Goal: Information Seeking & Learning: Find specific fact

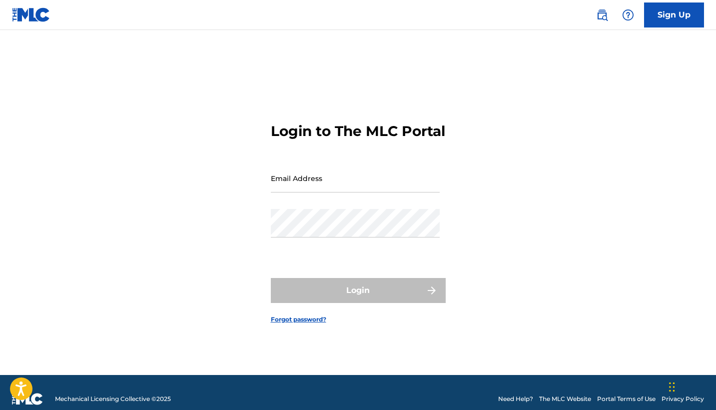
click at [677, 15] on link "Sign Up" at bounding box center [674, 14] width 60 height 25
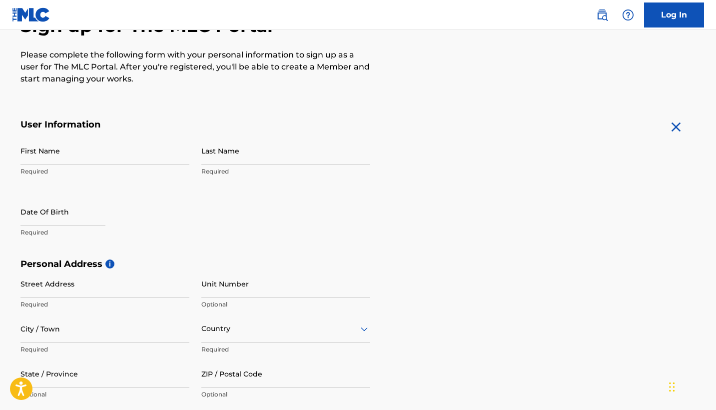
scroll to position [117, 0]
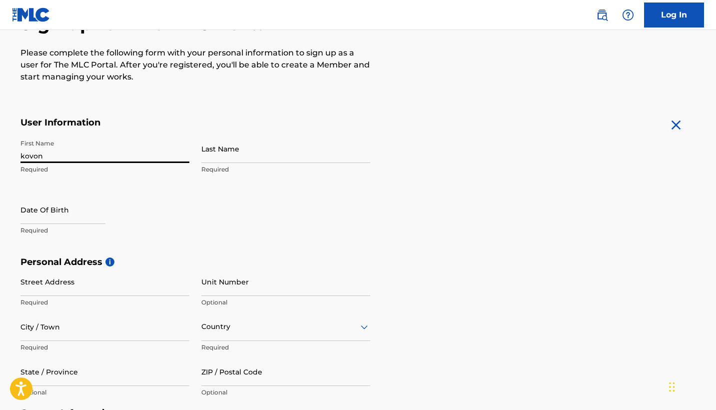
type input "kovon"
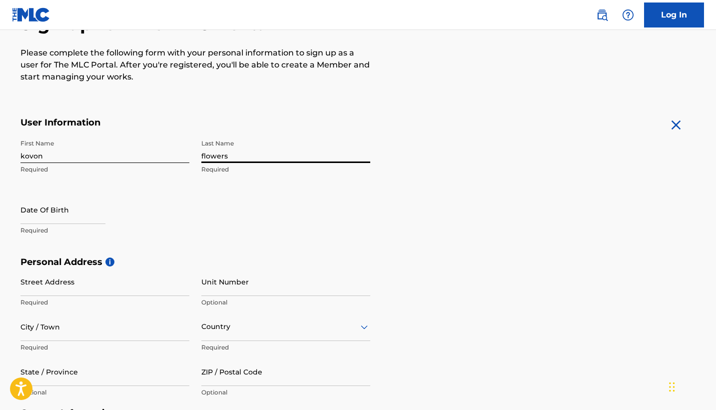
type input "flowers"
select select "8"
select select "2025"
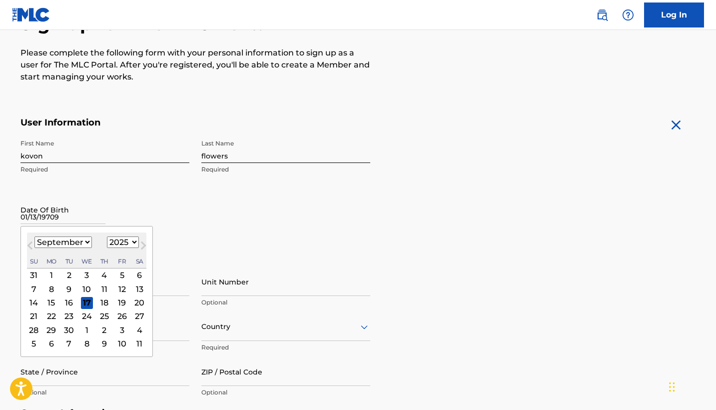
type input "[DATE]"
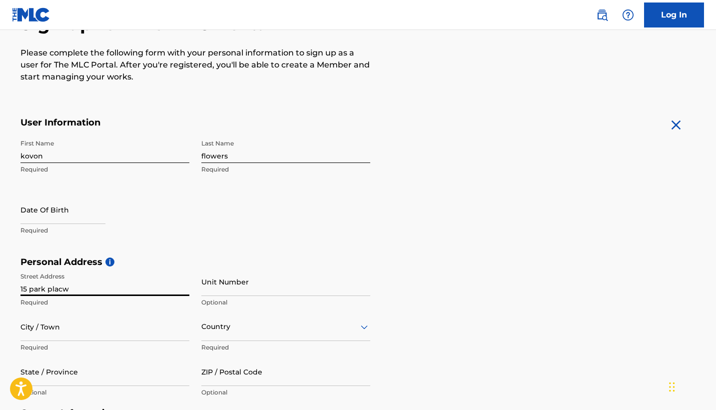
type input "15 park placw"
type input "1"
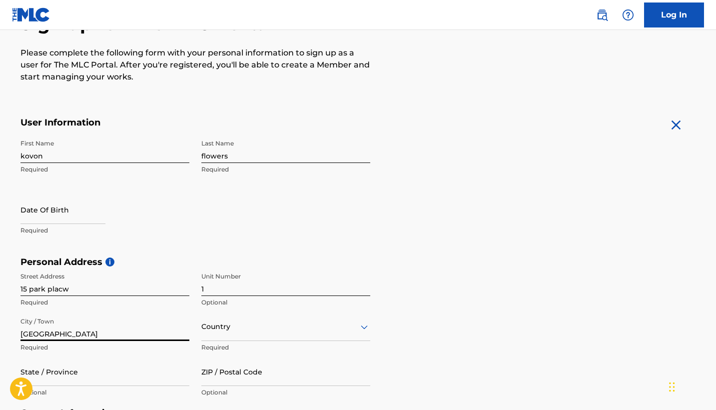
type input "[GEOGRAPHIC_DATA]"
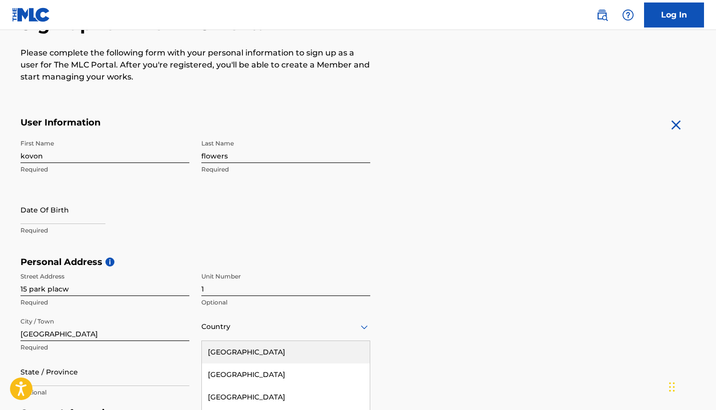
click at [364, 324] on div "[GEOGRAPHIC_DATA], 1 of 223. 223 results available. Use Up and Down to choose o…" at bounding box center [285, 326] width 169 height 28
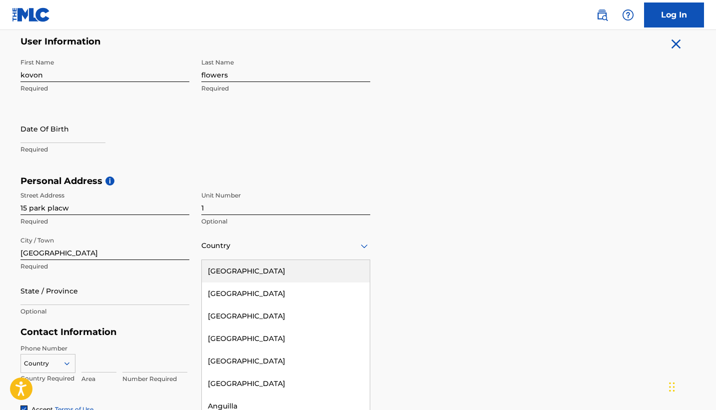
click at [291, 272] on div "[GEOGRAPHIC_DATA]" at bounding box center [286, 271] width 168 height 22
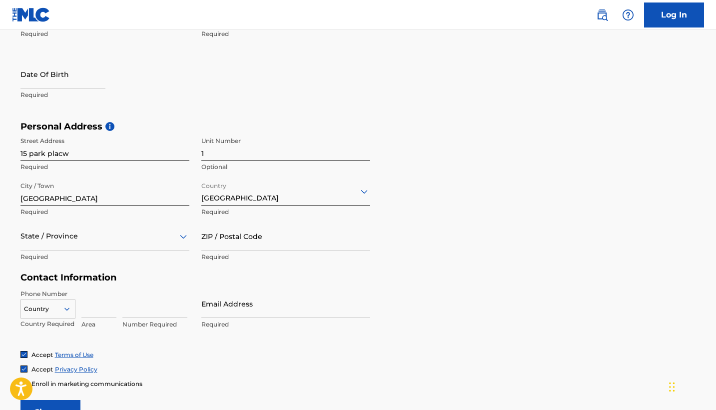
scroll to position [253, 0]
click at [75, 237] on div at bounding box center [104, 235] width 169 height 12
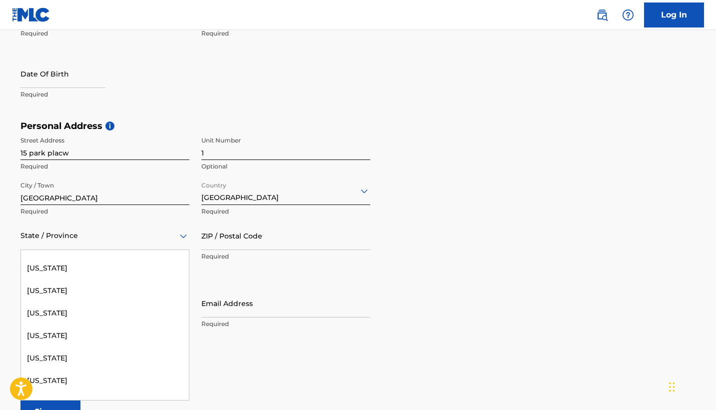
scroll to position [705, 0]
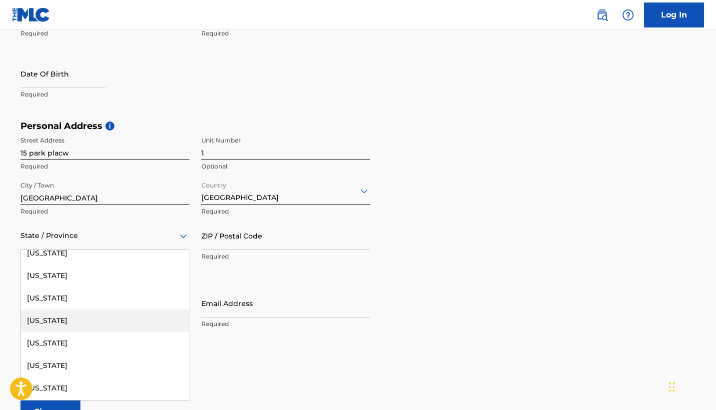
click at [83, 319] on div "[US_STATE]" at bounding box center [105, 320] width 168 height 22
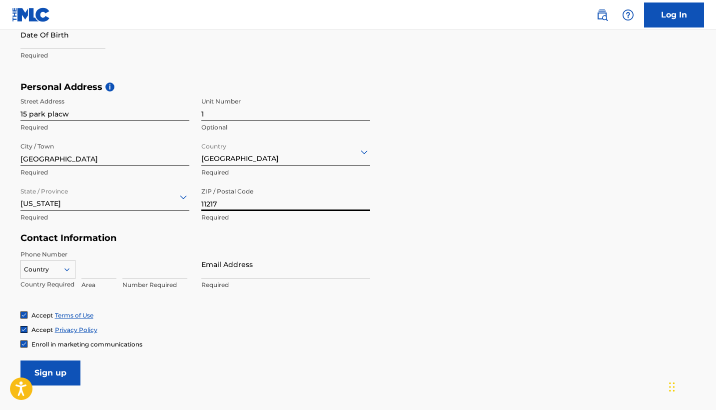
scroll to position [296, 0]
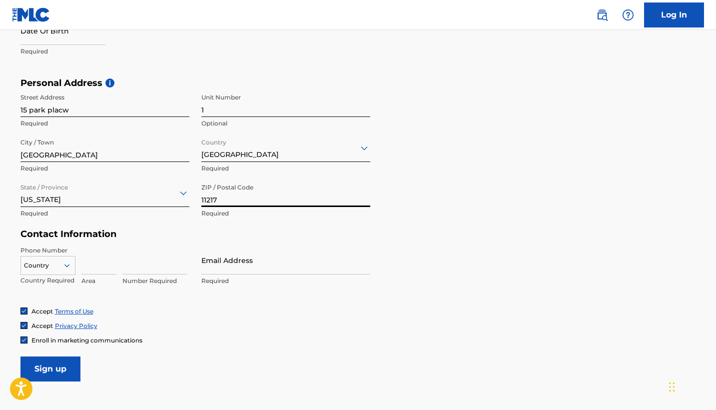
type input "11217"
click at [67, 260] on div "Country" at bounding box center [47, 263] width 55 height 15
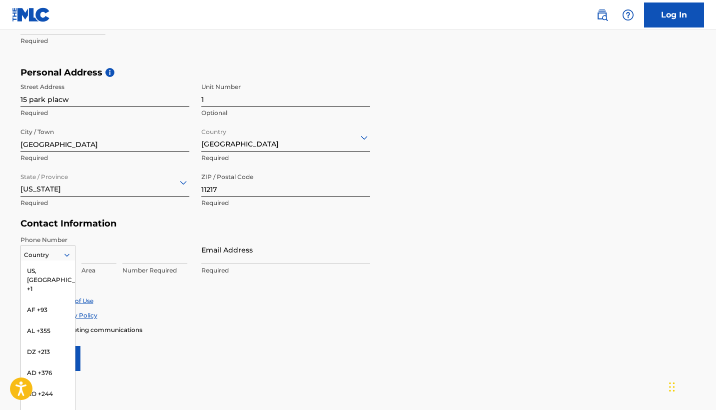
scroll to position [0, 0]
click at [53, 269] on div "US, [GEOGRAPHIC_DATA] +1" at bounding box center [48, 279] width 54 height 39
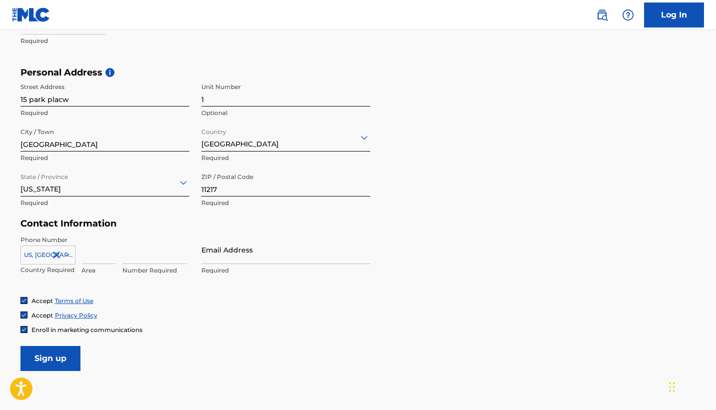
click at [98, 257] on input at bounding box center [98, 249] width 35 height 28
type input "718"
type input "7188097893"
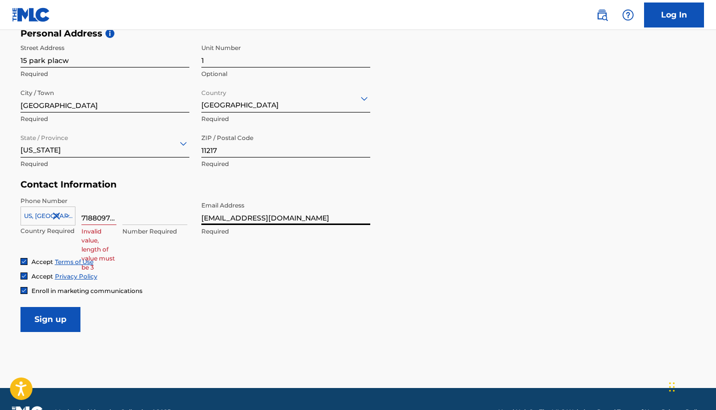
scroll to position [349, 0]
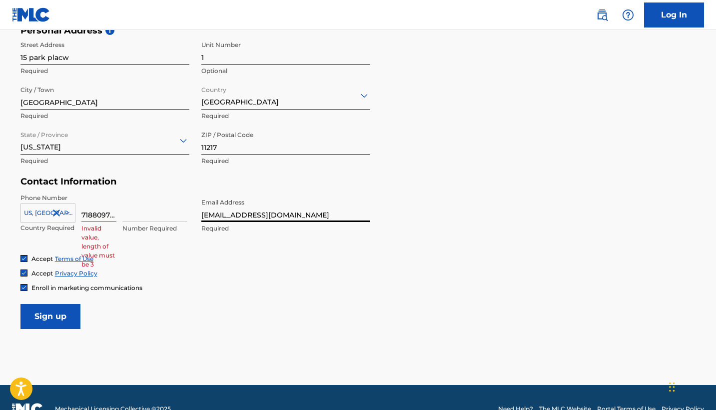
type input "[EMAIL_ADDRESS][DOMAIN_NAME]"
click at [109, 213] on input "7188097893" at bounding box center [98, 207] width 35 height 28
type input "718"
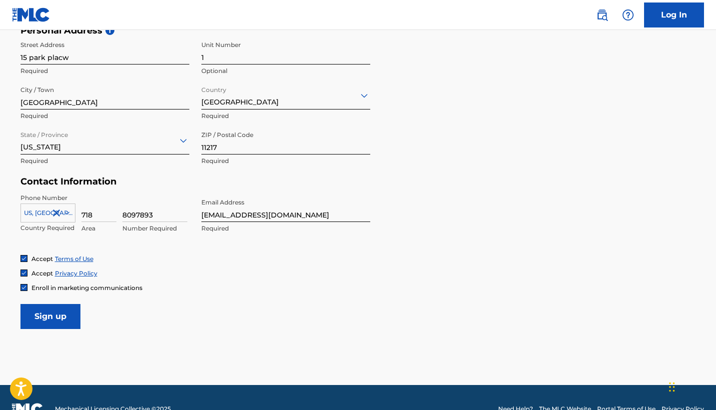
click at [136, 217] on input "8097893" at bounding box center [154, 207] width 65 height 28
type input "8097893"
click at [51, 314] on input "Sign up" at bounding box center [50, 316] width 60 height 25
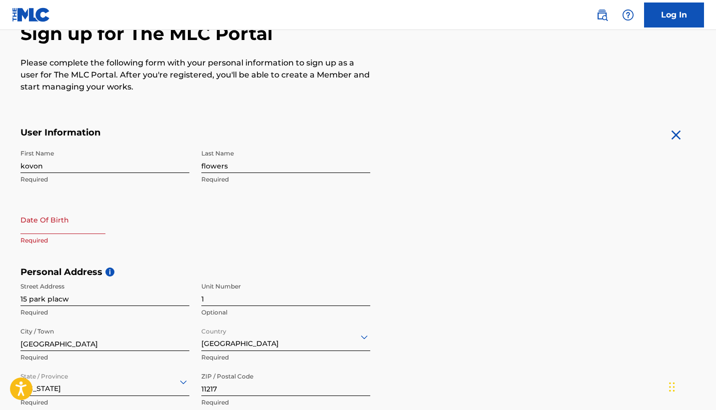
scroll to position [107, 0]
click at [62, 229] on input "text" at bounding box center [62, 220] width 85 height 28
select select "8"
select select "2025"
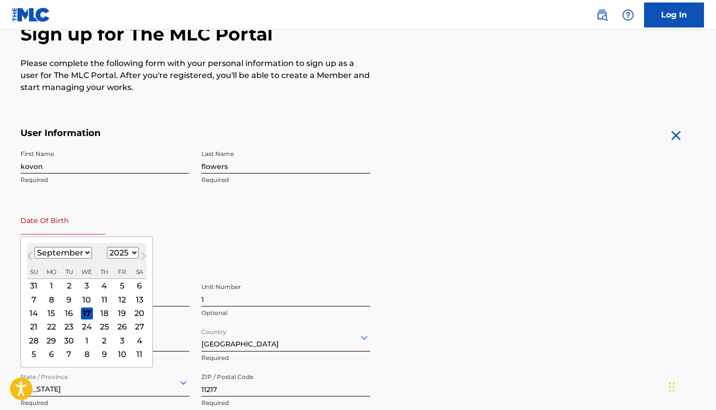
click at [77, 249] on select "January February March April May June July August September October November De…" at bounding box center [62, 252] width 57 height 11
select select "0"
click at [54, 313] on div "13" at bounding box center [51, 313] width 12 height 12
type input "[DATE]"
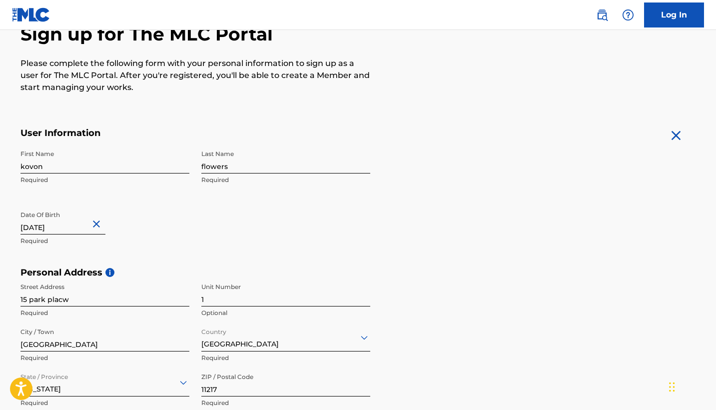
click at [82, 228] on input "[DATE]" at bounding box center [62, 220] width 85 height 28
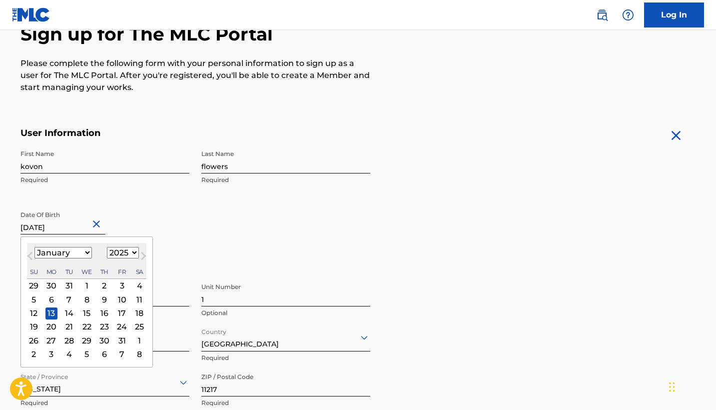
click at [124, 252] on select "1899 1900 1901 1902 1903 1904 1905 1906 1907 1908 1909 1910 1911 1912 1913 1914…" at bounding box center [123, 252] width 32 height 11
select select "1970"
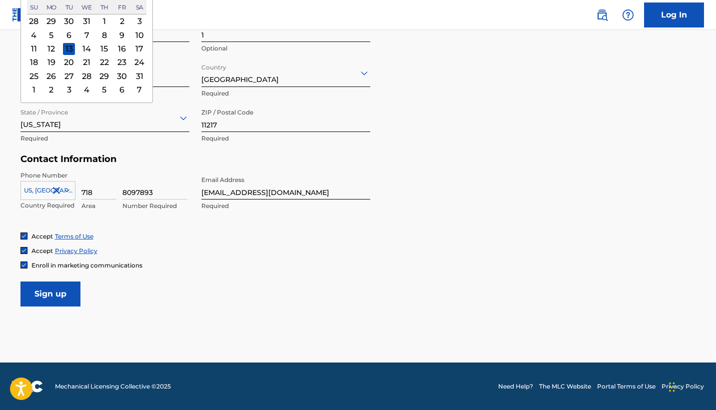
scroll to position [371, 0]
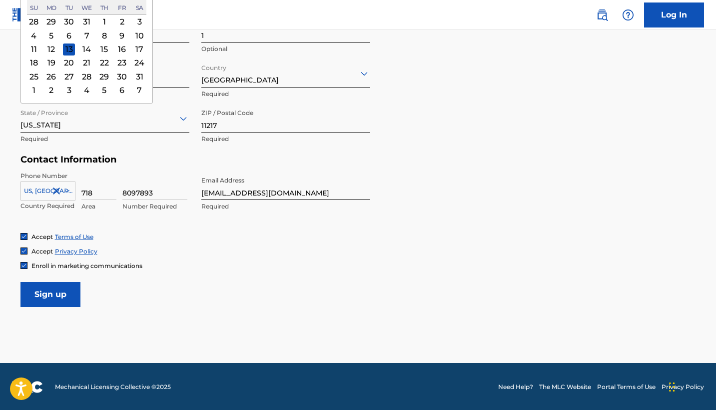
click at [61, 294] on input "Sign up" at bounding box center [50, 294] width 60 height 25
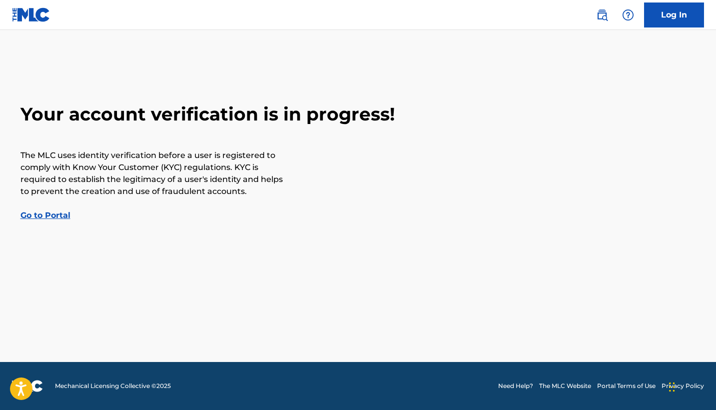
click at [42, 218] on link "Go to Portal" at bounding box center [45, 214] width 50 height 9
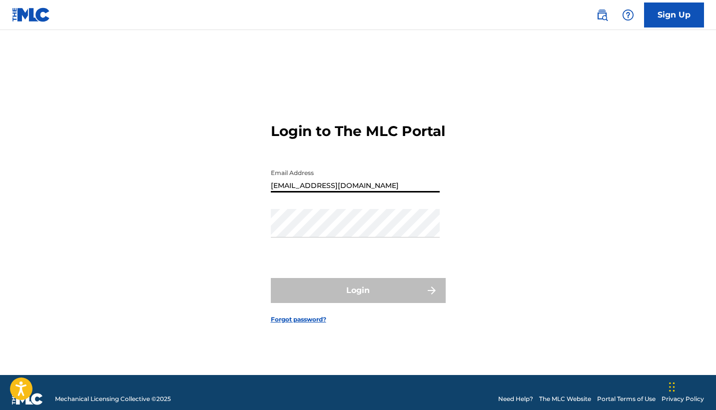
type input "[EMAIL_ADDRESS][DOMAIN_NAME]"
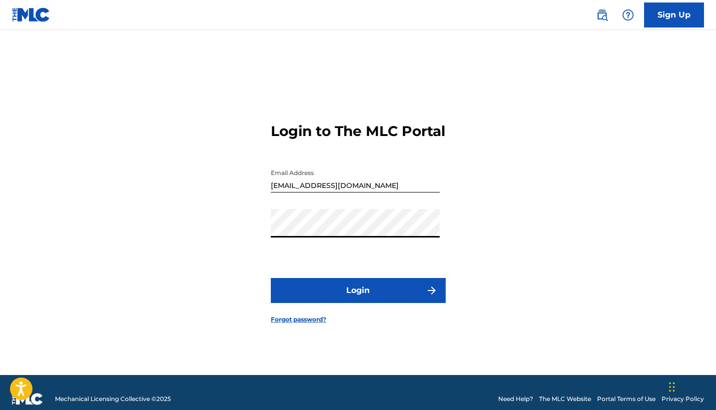
click at [357, 296] on button "Login" at bounding box center [358, 290] width 175 height 25
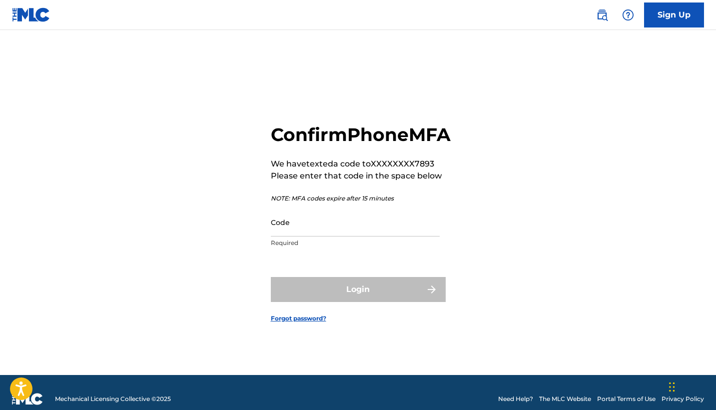
click at [329, 236] on input "Code" at bounding box center [355, 222] width 169 height 28
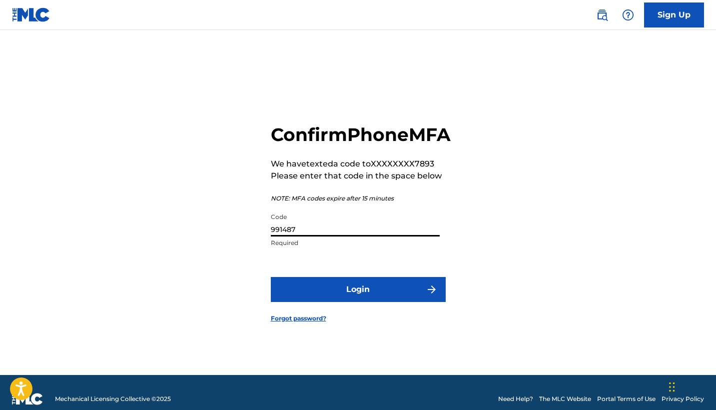
type input "991487"
click at [398, 302] on button "Login" at bounding box center [358, 289] width 175 height 25
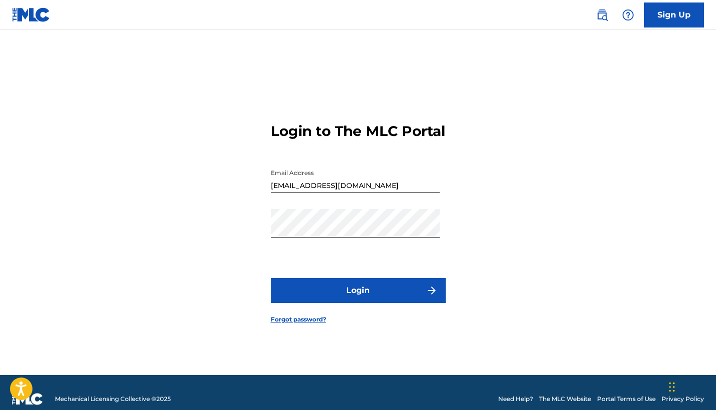
click at [397, 293] on button "Login" at bounding box center [358, 290] width 175 height 25
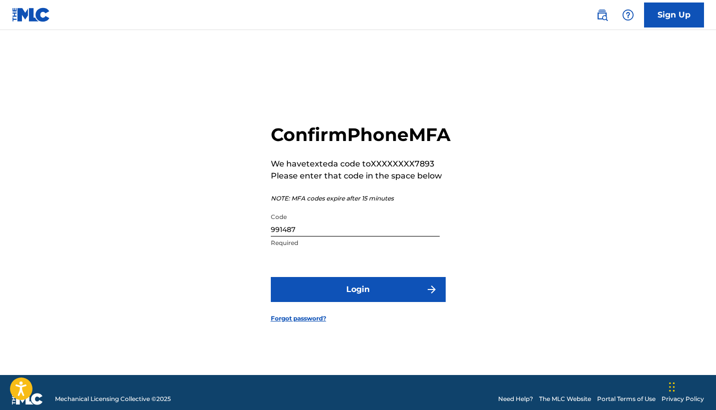
click at [319, 236] on input "991487" at bounding box center [355, 222] width 169 height 28
type input "900306"
click at [405, 302] on button "Login" at bounding box center [358, 289] width 175 height 25
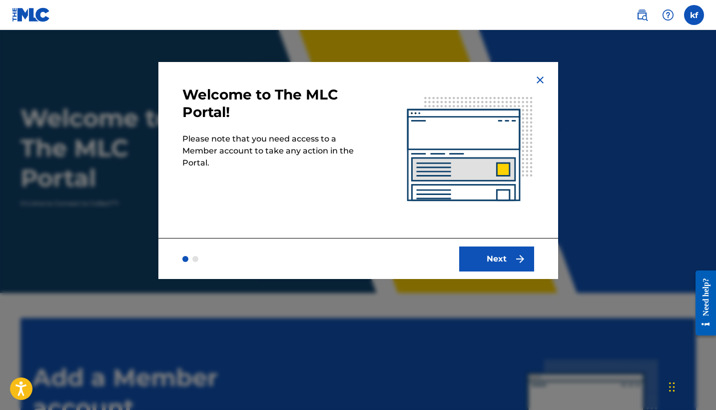
click at [520, 260] on img "submit" at bounding box center [520, 259] width 12 height 12
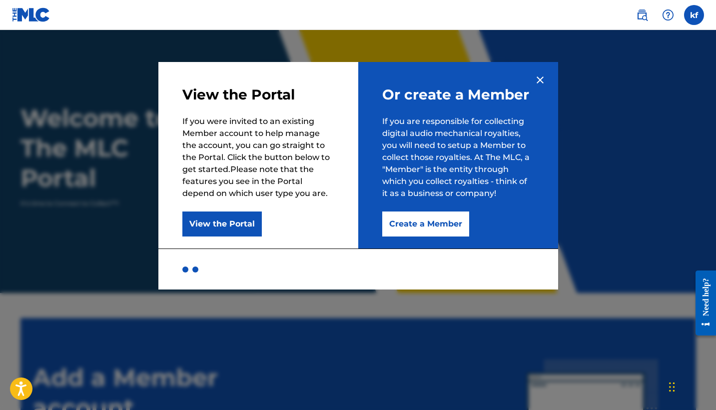
click at [426, 225] on button "Create a Member" at bounding box center [425, 223] width 87 height 25
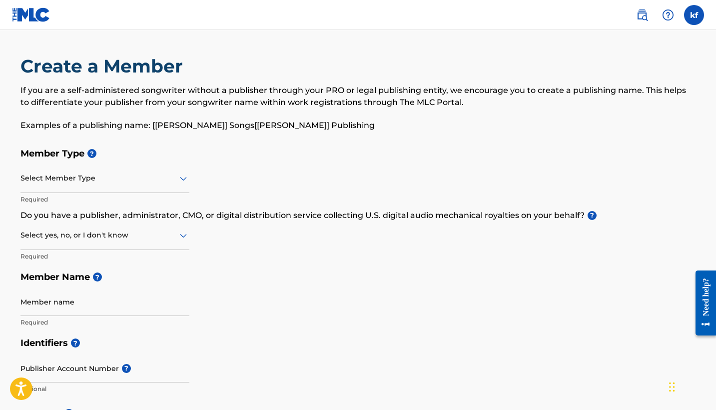
click at [183, 183] on icon at bounding box center [183, 178] width 12 height 12
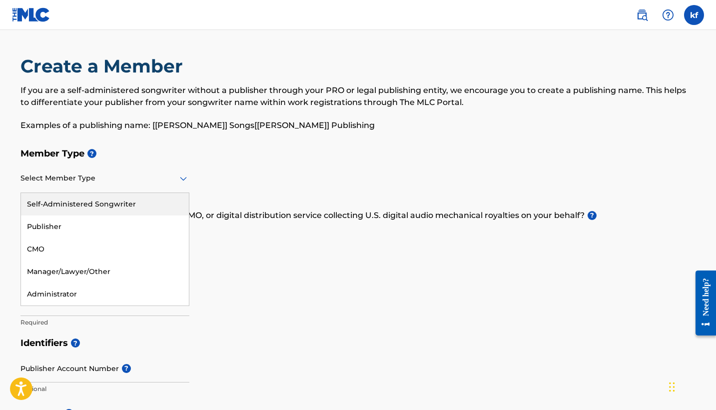
click at [150, 201] on div "Self-Administered Songwriter" at bounding box center [105, 204] width 168 height 22
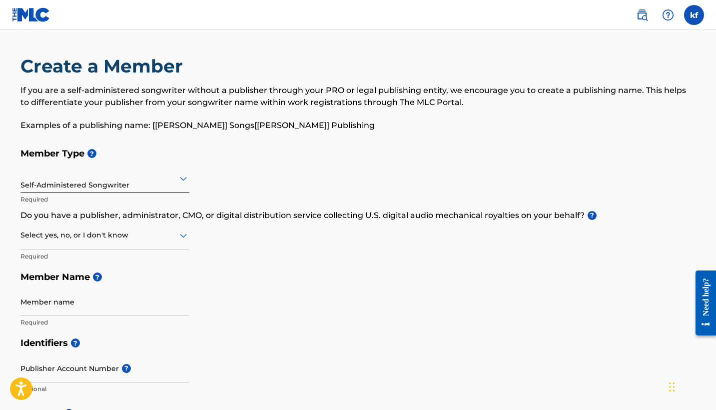
click at [183, 234] on icon at bounding box center [183, 235] width 12 height 12
click at [126, 285] on div "No" at bounding box center [105, 283] width 168 height 22
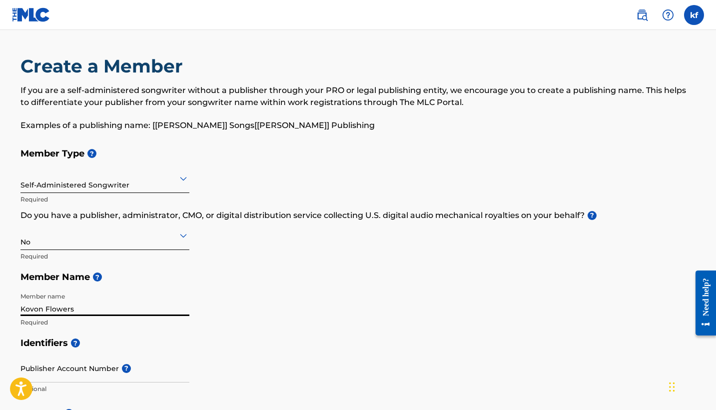
type input "Kovon Flowers"
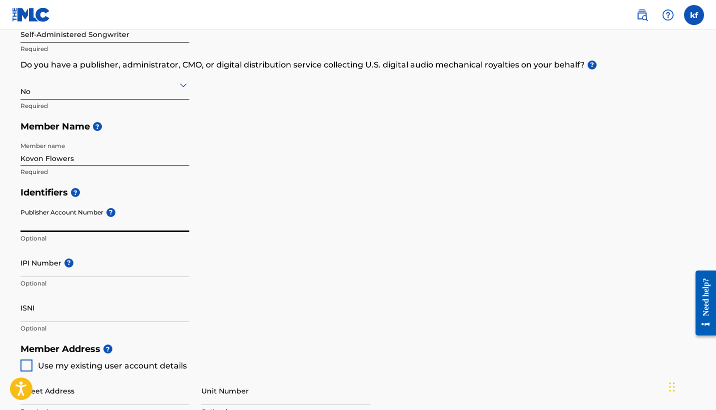
scroll to position [153, 0]
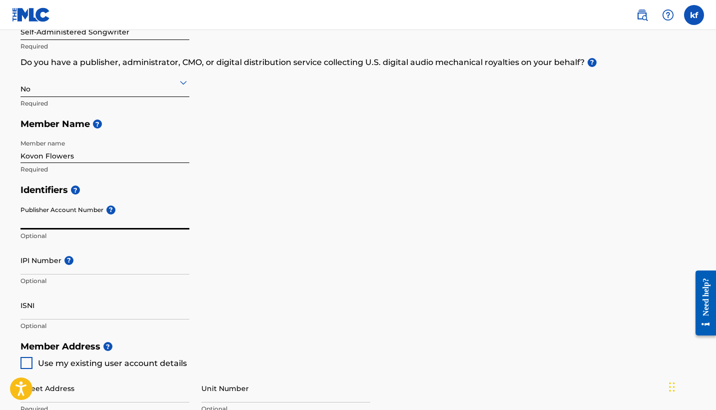
click at [113, 214] on input "Publisher Account Number ?" at bounding box center [104, 215] width 169 height 28
click at [45, 266] on input "IPI Number ?" at bounding box center [104, 260] width 169 height 28
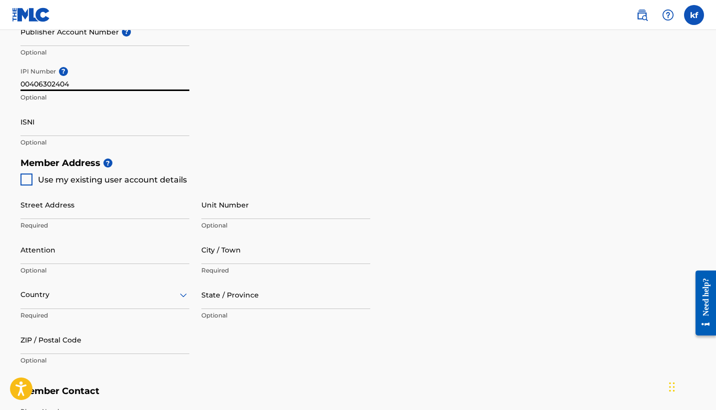
scroll to position [341, 0]
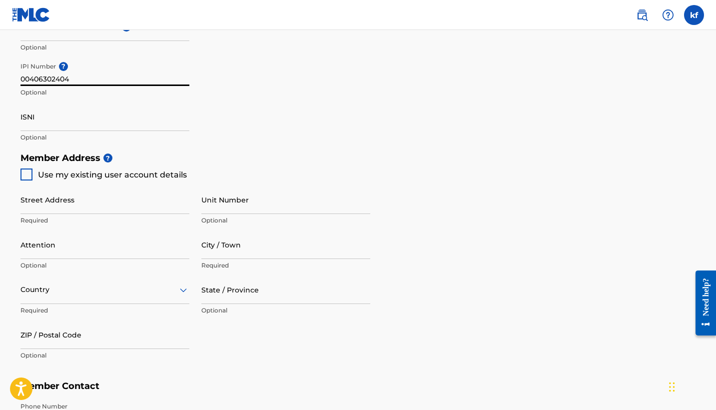
type input "00406302404"
type input "[STREET_ADDRESS]"
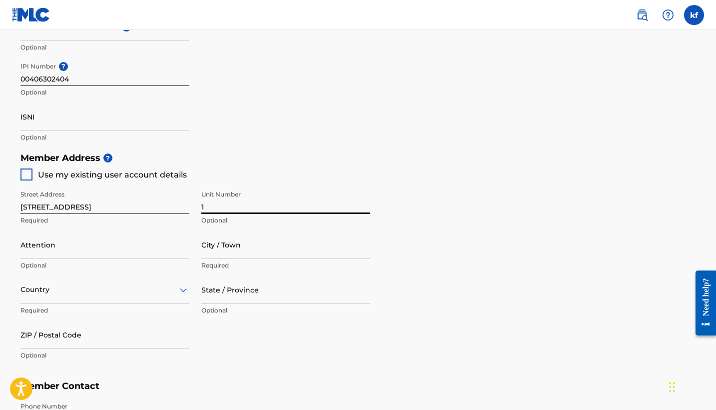
type input "1"
type input "kovon flowers"
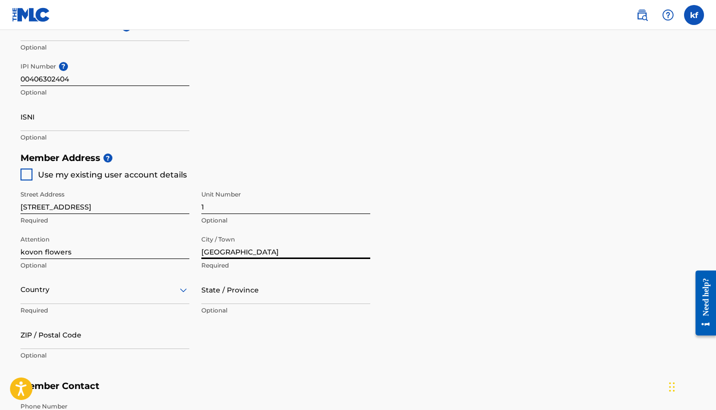
type input "[GEOGRAPHIC_DATA]"
click at [184, 289] on div "option , selected. Select is focused ,type to refine list, press Down to open t…" at bounding box center [104, 289] width 169 height 28
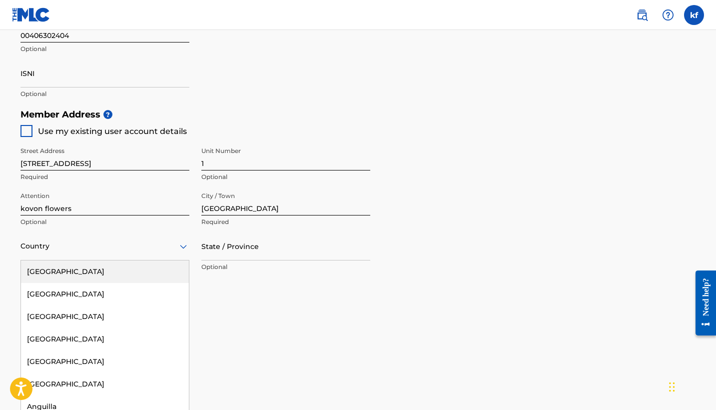
click at [134, 272] on div "[GEOGRAPHIC_DATA]" at bounding box center [105, 271] width 168 height 22
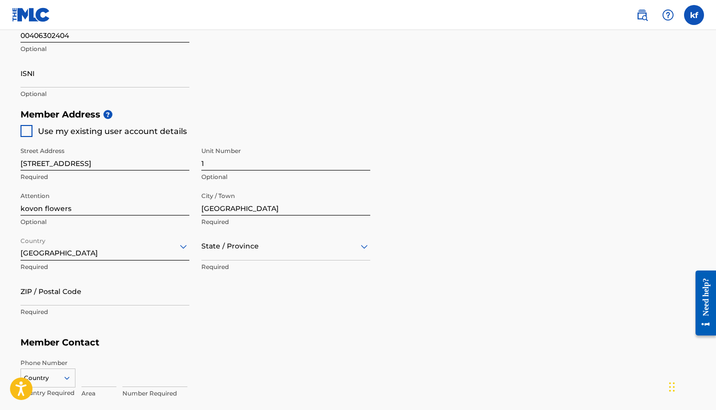
click at [232, 254] on div "State / Province" at bounding box center [285, 246] width 169 height 28
click at [241, 316] on div "[US_STATE]" at bounding box center [286, 317] width 168 height 22
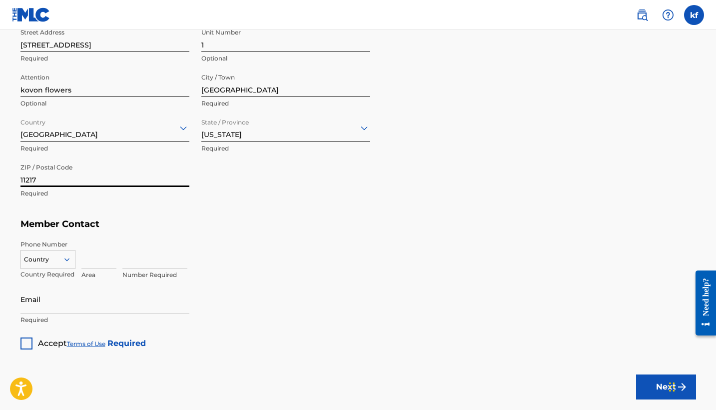
scroll to position [505, 0]
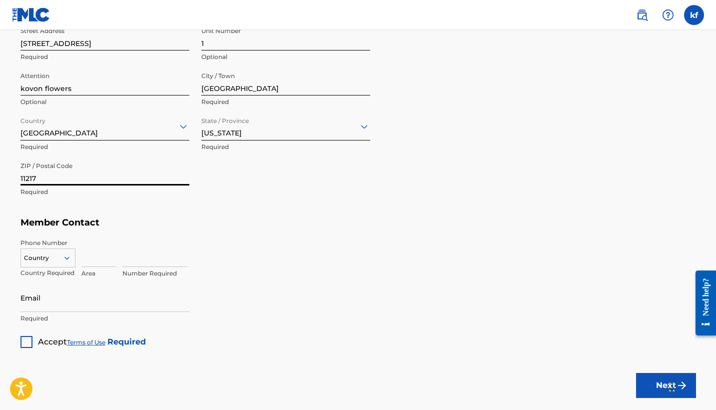
type input "11217"
click at [66, 254] on icon at bounding box center [66, 257] width 9 height 9
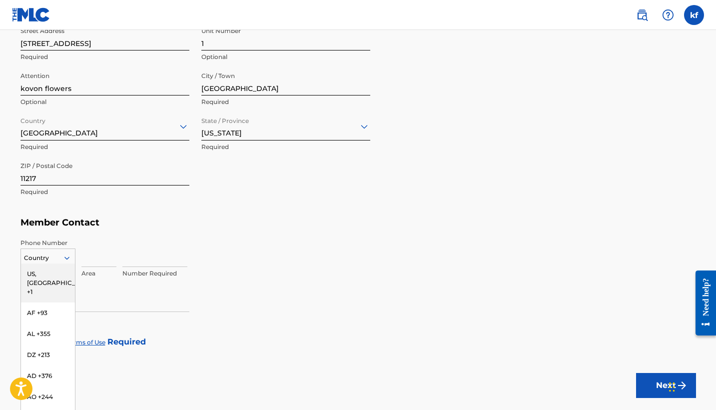
scroll to position [507, 0]
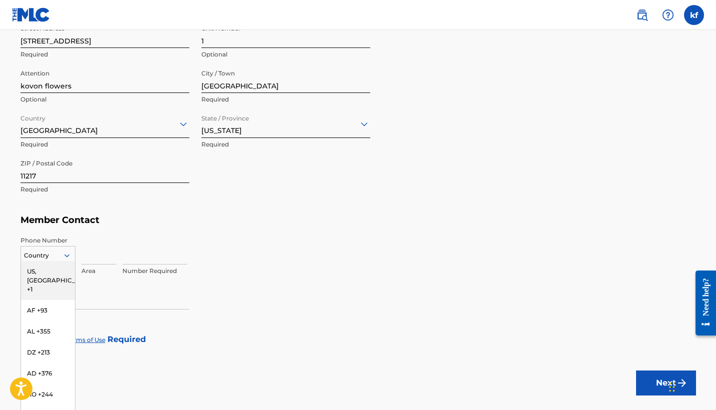
click at [61, 271] on div "US, [GEOGRAPHIC_DATA] +1" at bounding box center [48, 280] width 54 height 39
click at [87, 260] on input at bounding box center [98, 250] width 35 height 28
type input "718"
click at [252, 234] on div "Phone Number [GEOGRAPHIC_DATA], [GEOGRAPHIC_DATA] +1 Country Required 718 Area …" at bounding box center [358, 256] width 676 height 50
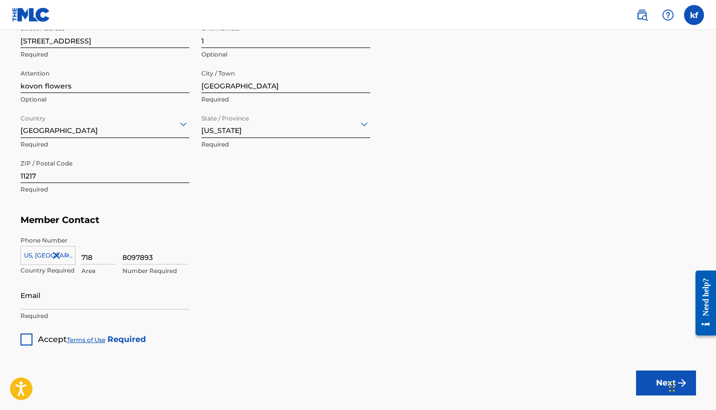
type input "8097893"
type input "kow"
type input "[EMAIL_ADDRESS][DOMAIN_NAME]"
click at [28, 340] on div at bounding box center [26, 339] width 12 height 12
click at [652, 381] on button "Next" at bounding box center [666, 382] width 60 height 25
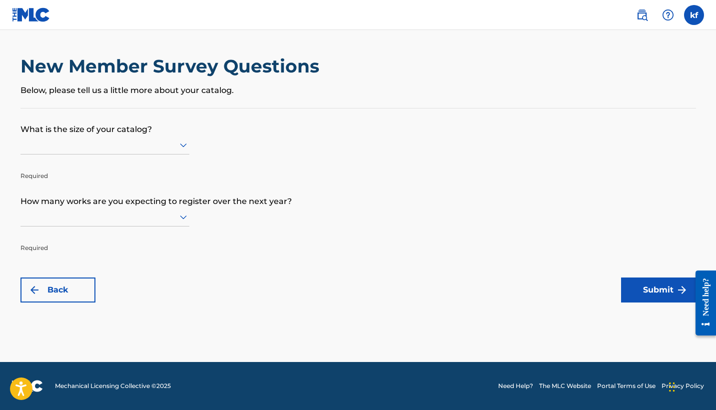
click at [185, 147] on icon at bounding box center [183, 145] width 7 height 4
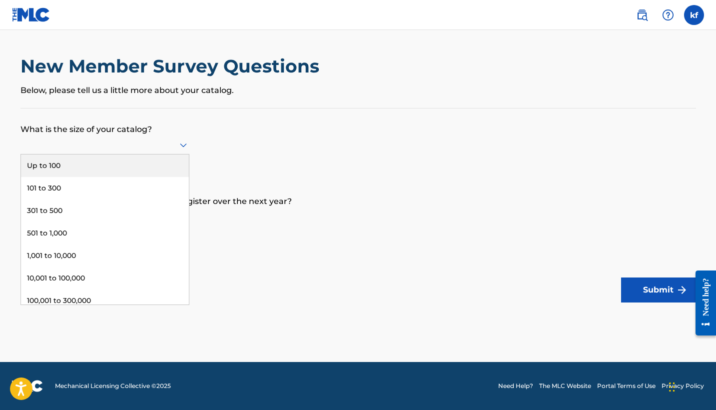
click at [144, 174] on div "Up to 100" at bounding box center [105, 165] width 168 height 22
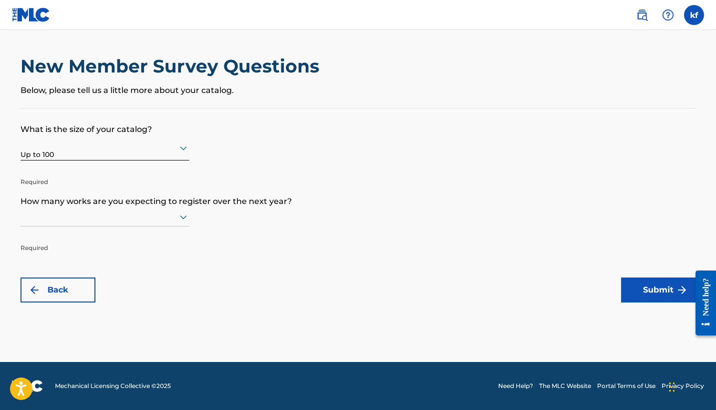
click at [182, 217] on icon at bounding box center [183, 217] width 12 height 12
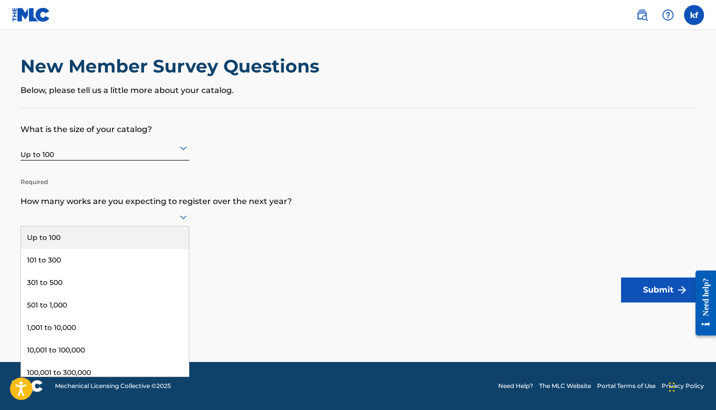
click at [138, 246] on div "Up to 100" at bounding box center [105, 237] width 168 height 22
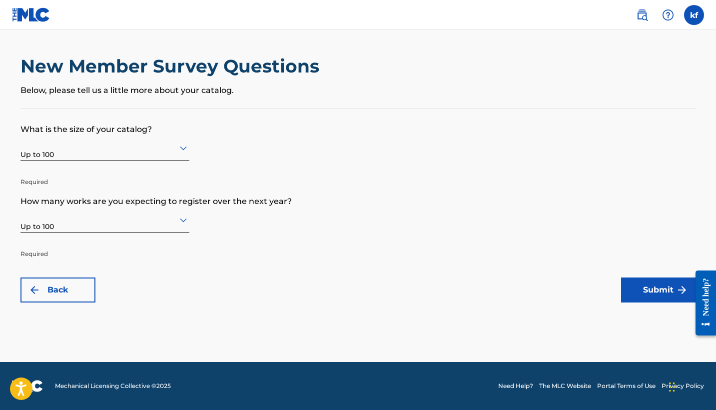
click at [665, 294] on button "Submit" at bounding box center [658, 289] width 75 height 25
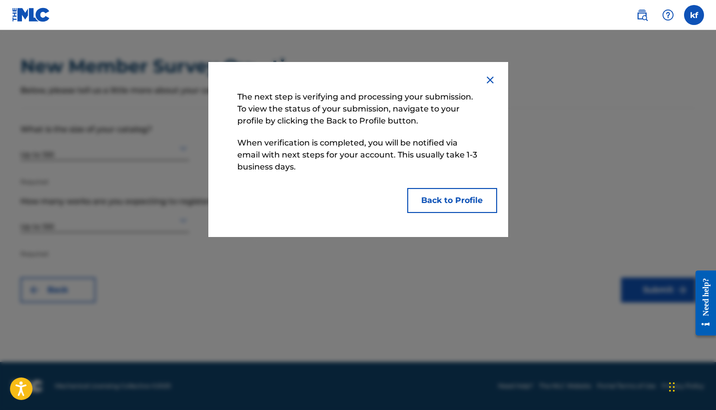
click at [458, 204] on button "Back to Profile" at bounding box center [452, 200] width 90 height 25
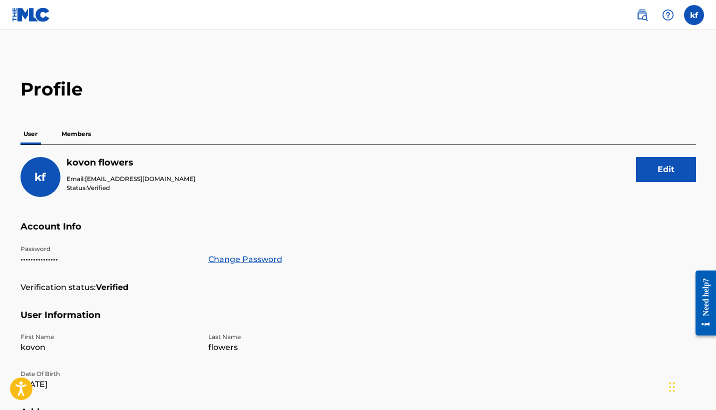
click at [73, 132] on p "Members" at bounding box center [75, 133] width 35 height 21
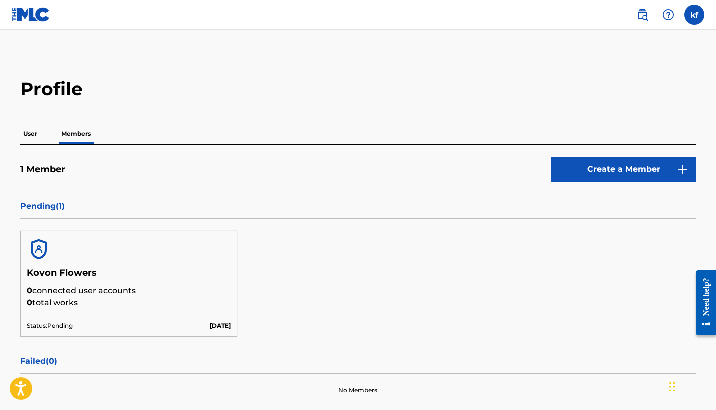
click at [644, 16] on img at bounding box center [642, 15] width 12 height 12
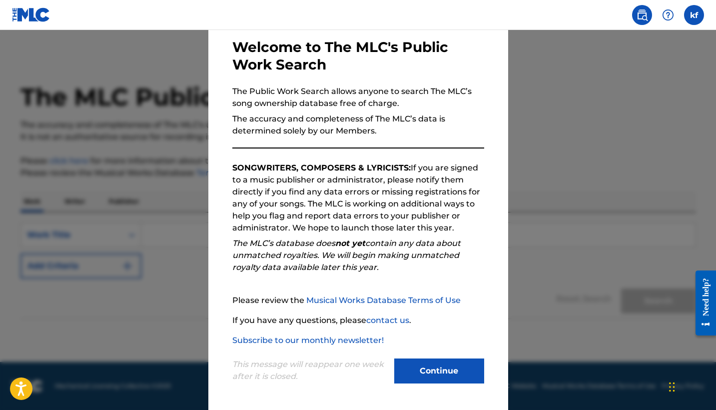
scroll to position [47, 0]
click at [439, 372] on button "Continue" at bounding box center [439, 370] width 90 height 25
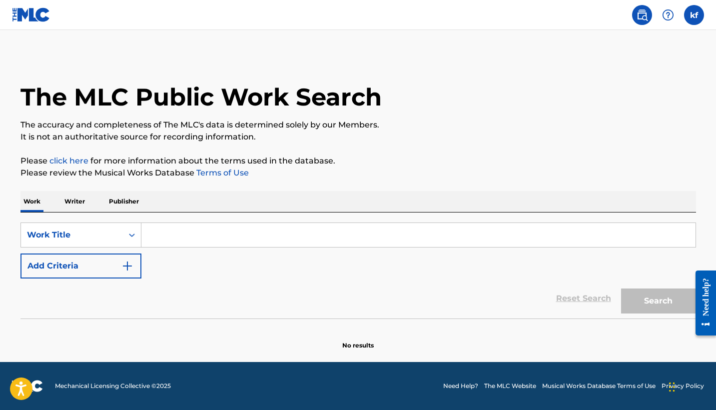
click at [126, 267] on img "Search Form" at bounding box center [127, 266] width 12 height 12
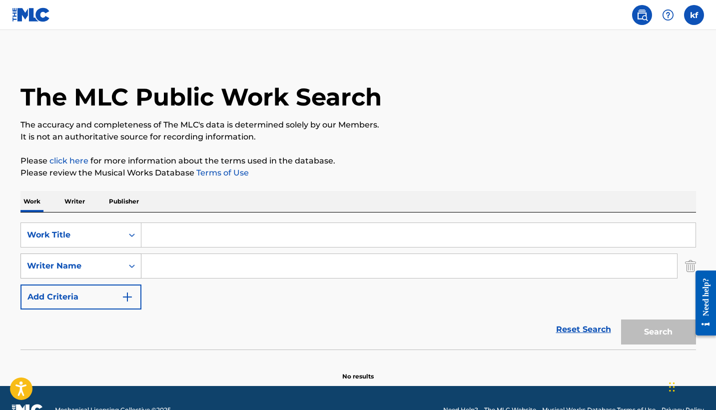
click at [131, 267] on icon "Search Form" at bounding box center [132, 266] width 10 height 10
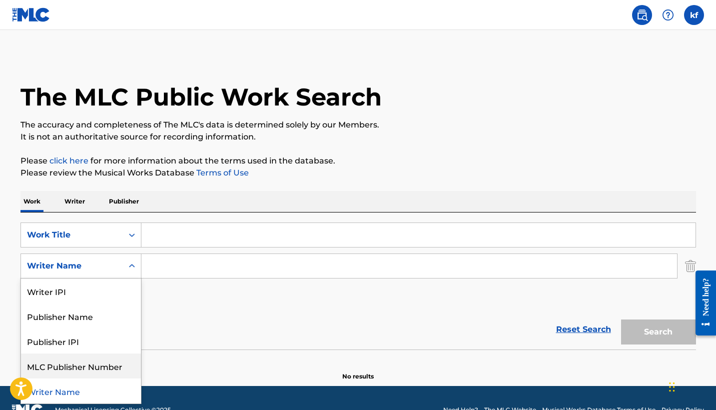
click at [269, 320] on div "Reset Search Search" at bounding box center [358, 329] width 676 height 40
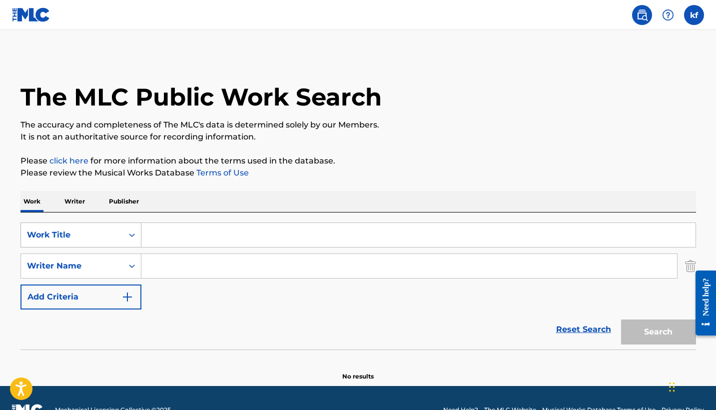
click at [132, 233] on icon "Search Form" at bounding box center [132, 235] width 10 height 10
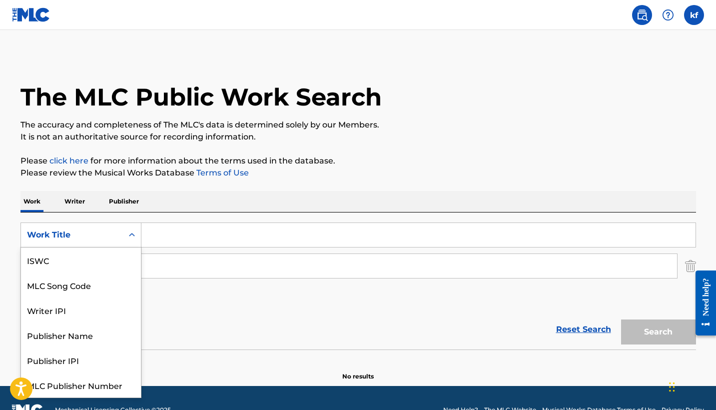
scroll to position [25, 0]
click at [60, 384] on div "Work Title" at bounding box center [81, 384] width 120 height 25
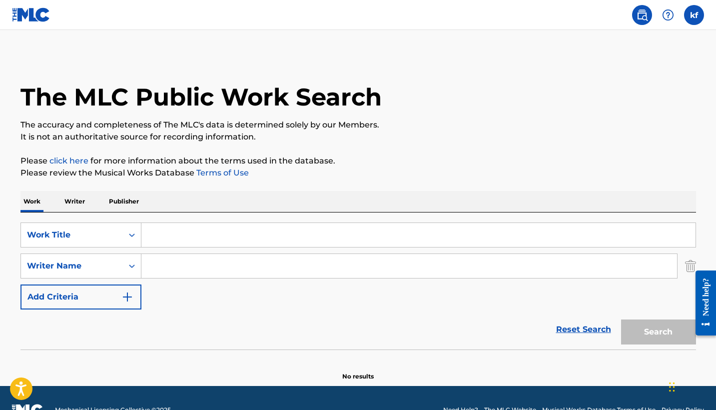
click at [150, 239] on input "Search Form" at bounding box center [418, 235] width 554 height 24
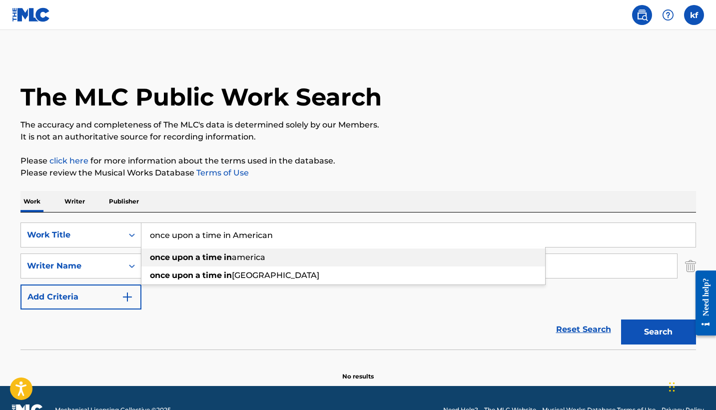
drag, startPoint x: 170, startPoint y: 240, endPoint x: 191, endPoint y: 257, distance: 27.3
click at [191, 257] on strong "upon" at bounding box center [182, 256] width 21 height 9
type input "once upon a time in [GEOGRAPHIC_DATA]"
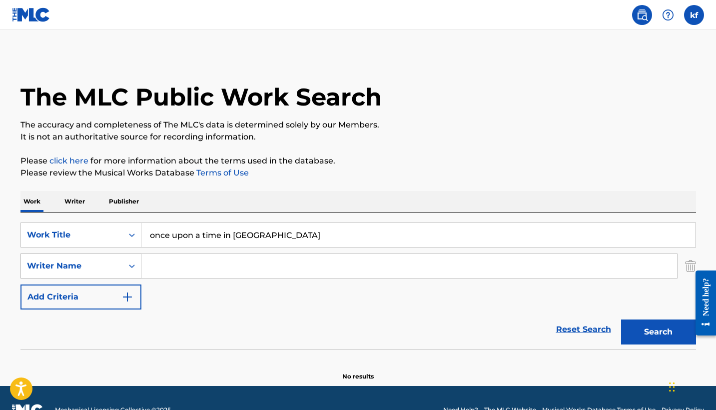
click at [134, 265] on icon "Search Form" at bounding box center [132, 266] width 10 height 10
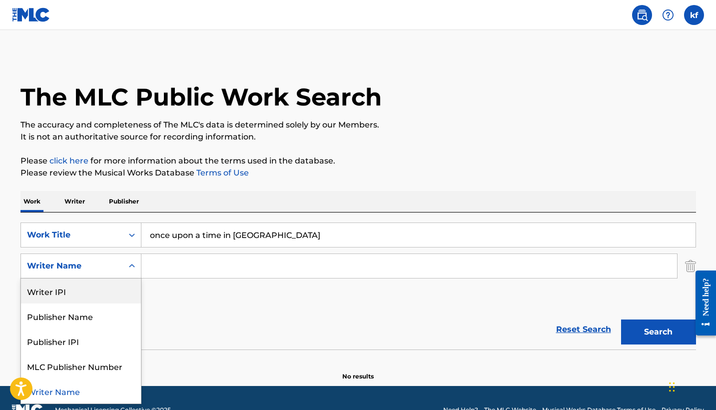
click at [63, 293] on div "Writer IPI" at bounding box center [81, 290] width 120 height 25
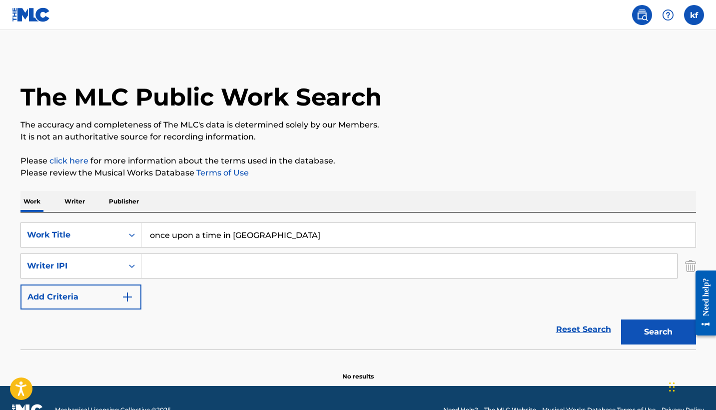
click at [168, 268] on input "Search Form" at bounding box center [409, 266] width 536 height 24
type input "00406302404"
click at [653, 333] on button "Search" at bounding box center [658, 331] width 75 height 25
click at [293, 241] on input "once upon a time in [GEOGRAPHIC_DATA]" at bounding box center [418, 235] width 554 height 24
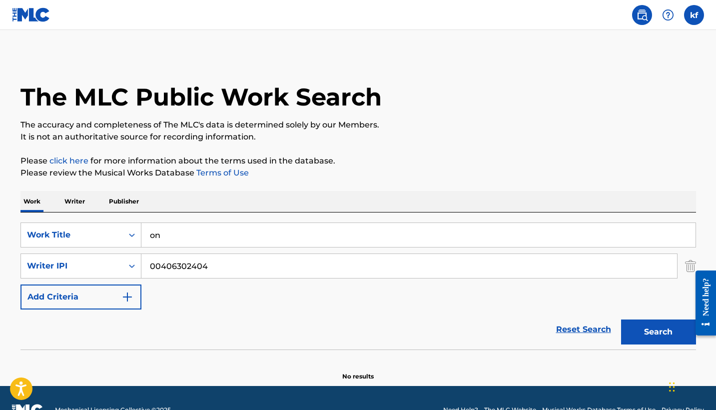
type input "o"
type input "i"
click at [133, 233] on icon "Search Form" at bounding box center [132, 235] width 10 height 10
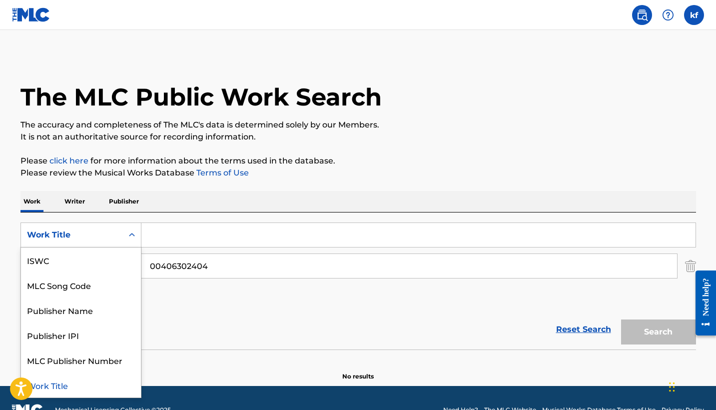
click at [133, 233] on icon "Search Form" at bounding box center [132, 235] width 10 height 10
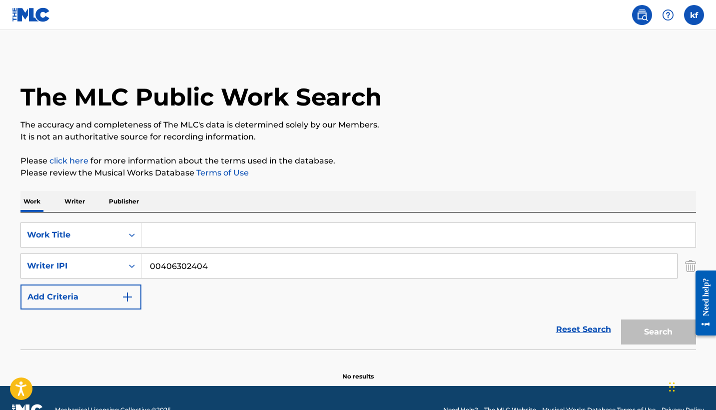
click at [160, 234] on input "Search Form" at bounding box center [418, 235] width 554 height 24
type input "e"
click at [660, 337] on button "Search" at bounding box center [658, 331] width 75 height 25
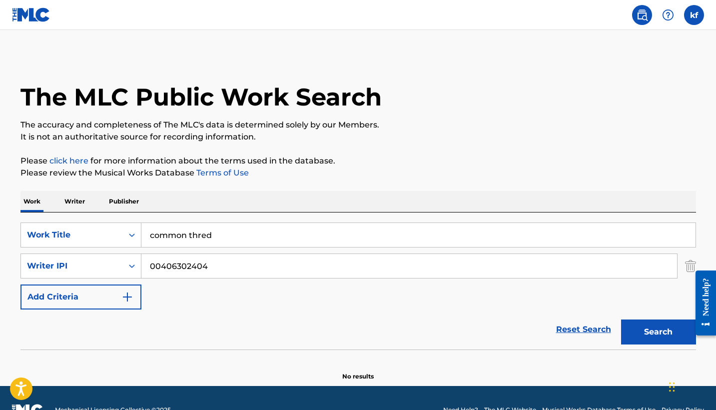
click at [221, 235] on input "common thred" at bounding box center [418, 235] width 554 height 24
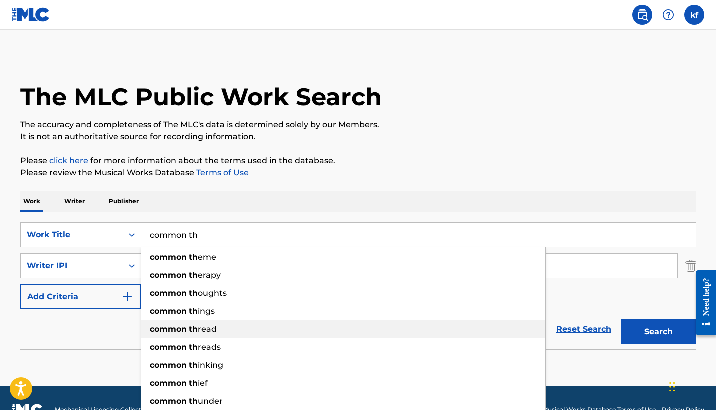
click at [208, 330] on span "read" at bounding box center [207, 328] width 19 height 9
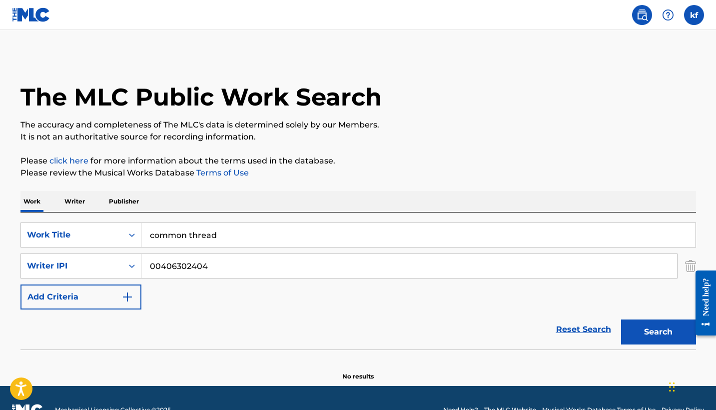
click at [655, 334] on button "Search" at bounding box center [658, 331] width 75 height 25
click at [235, 236] on input "common thread" at bounding box center [418, 235] width 554 height 24
type input "c"
click at [132, 266] on icon "Search Form" at bounding box center [132, 266] width 10 height 10
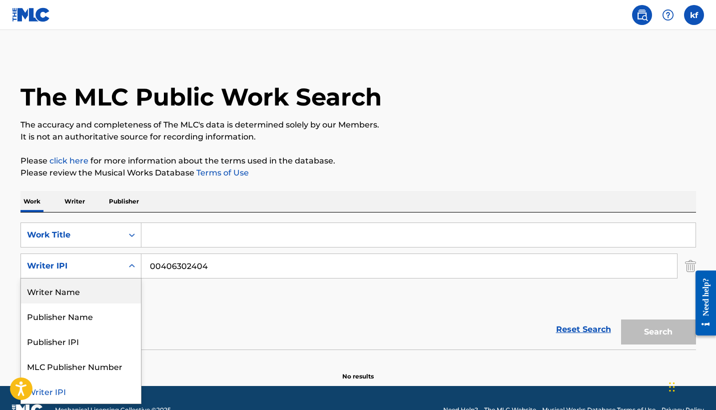
click at [98, 291] on div "Writer Name" at bounding box center [81, 290] width 120 height 25
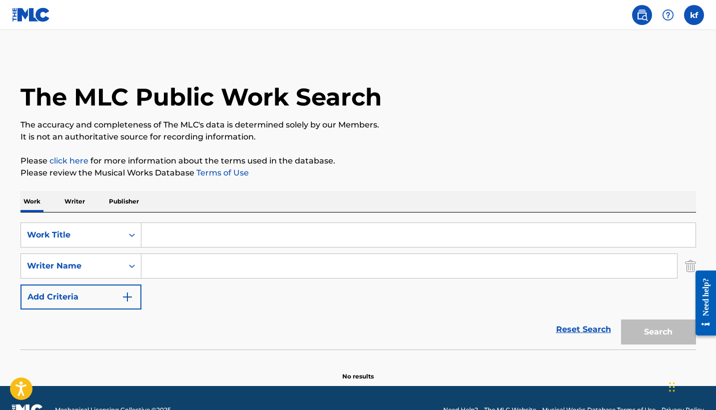
click at [163, 266] on input "Search Form" at bounding box center [409, 266] width 536 height 24
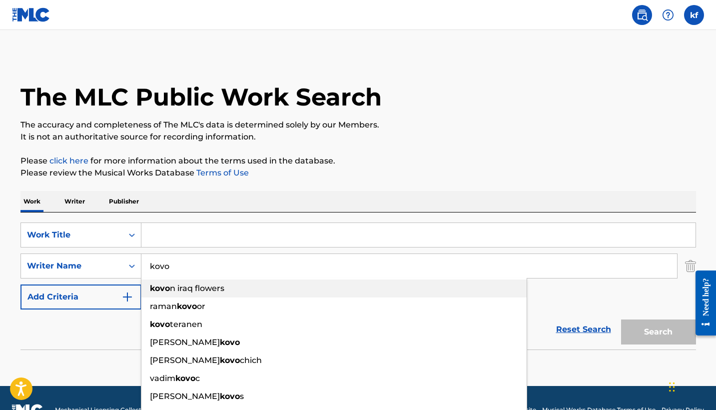
click at [194, 290] on span "n iraq flowers" at bounding box center [197, 287] width 54 height 9
type input "kovon iraq flowers"
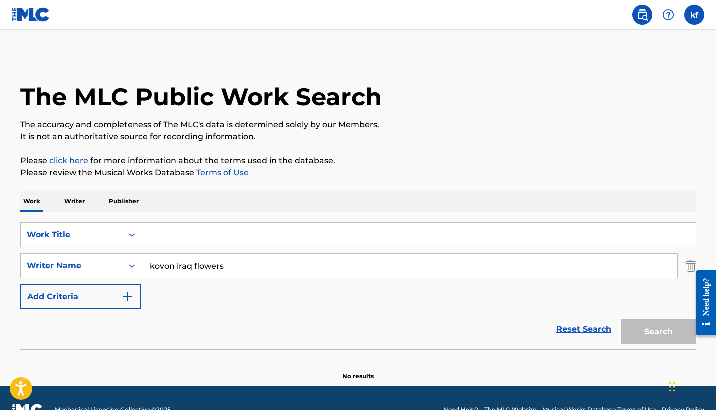
click at [164, 232] on input "Search Form" at bounding box center [418, 235] width 554 height 24
type input "s"
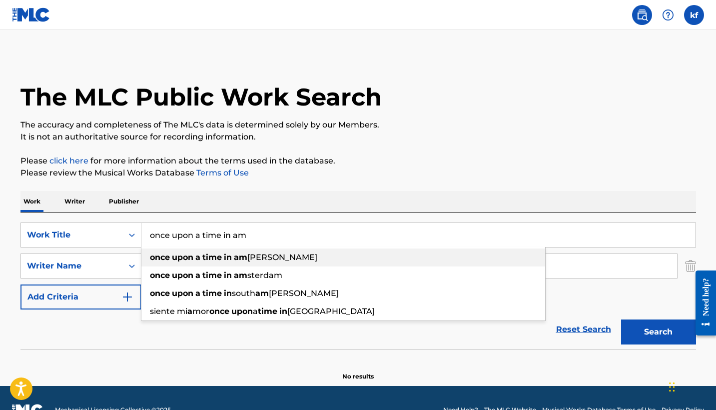
click at [167, 258] on strong "once" at bounding box center [160, 256] width 20 height 9
type input "once upon a time in [GEOGRAPHIC_DATA]"
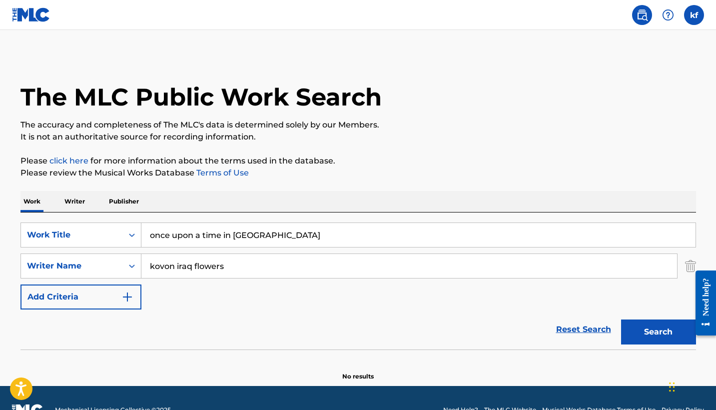
click at [660, 336] on button "Search" at bounding box center [658, 331] width 75 height 25
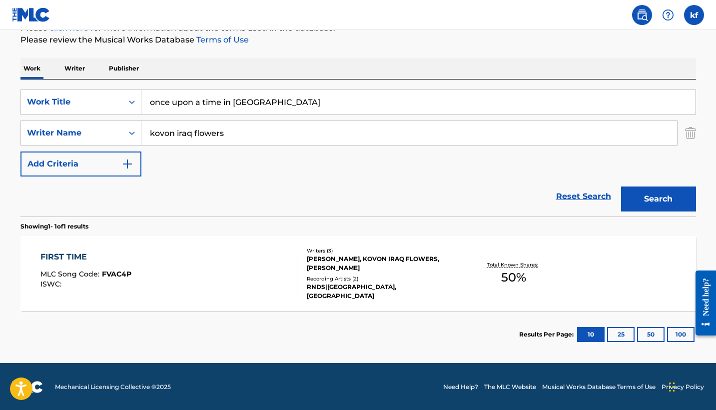
scroll to position [133, 0]
click at [114, 274] on span "FVAC4P" at bounding box center [116, 273] width 29 height 9
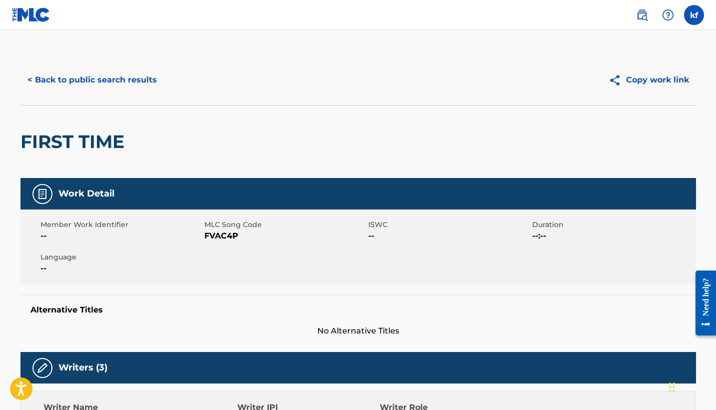
click at [63, 77] on button "< Back to public search results" at bounding box center [91, 79] width 143 height 25
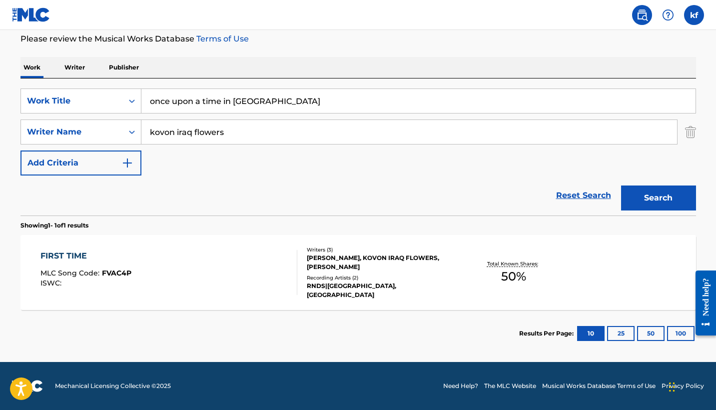
click at [619, 331] on button "25" at bounding box center [620, 333] width 27 height 15
click at [648, 333] on button "50" at bounding box center [650, 333] width 27 height 15
click at [588, 331] on button "10" at bounding box center [590, 333] width 27 height 15
click at [695, 17] on label at bounding box center [694, 15] width 20 height 20
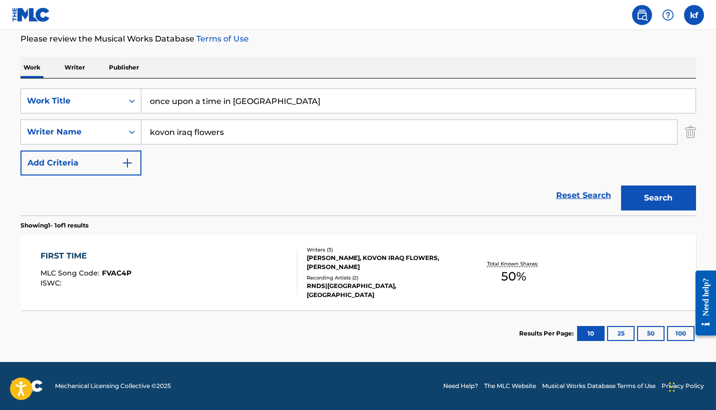
click at [694, 15] on input "[PERSON_NAME] flowers [EMAIL_ADDRESS][DOMAIN_NAME] Notification Preferences Pro…" at bounding box center [694, 15] width 0 height 0
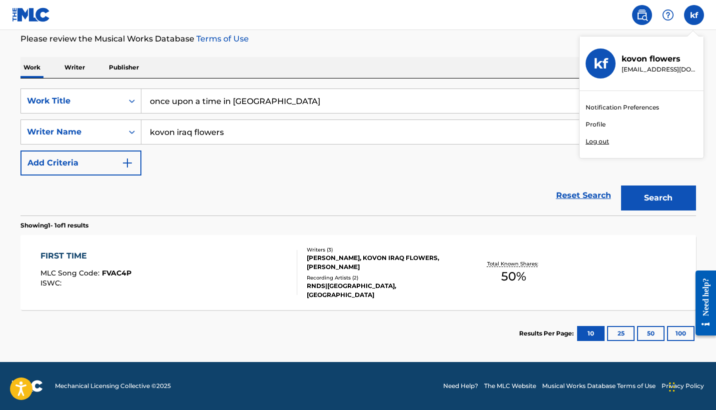
click at [594, 124] on link "Profile" at bounding box center [596, 124] width 20 height 9
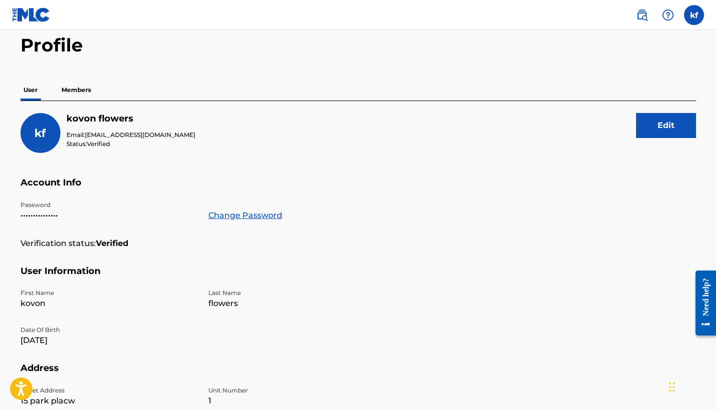
scroll to position [43, 0]
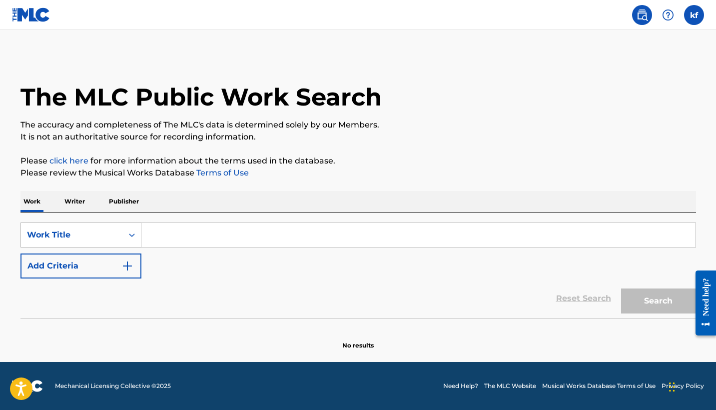
click at [134, 239] on icon "Search Form" at bounding box center [132, 235] width 10 height 10
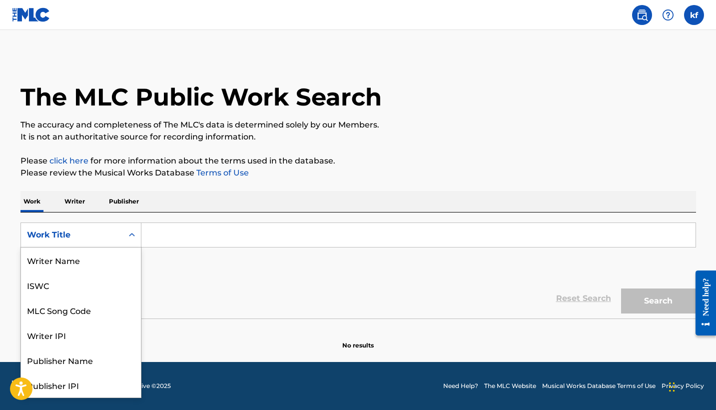
scroll to position [50, 0]
click at [186, 240] on input "Search Form" at bounding box center [418, 235] width 554 height 24
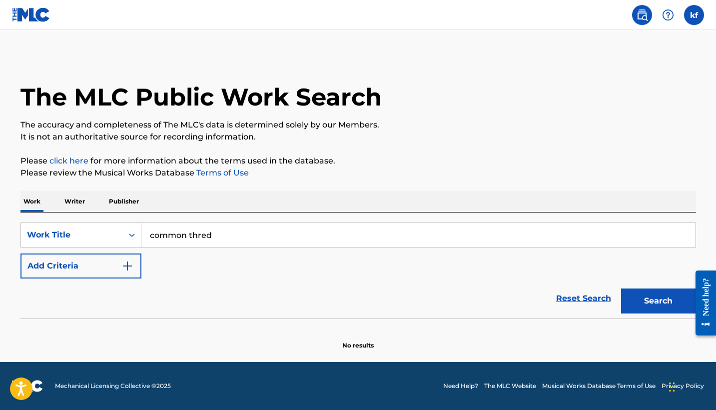
type input "common thred"
click at [125, 265] on img "Search Form" at bounding box center [127, 266] width 12 height 12
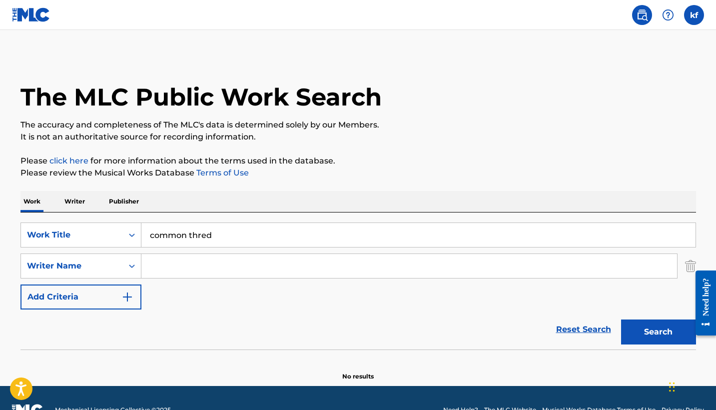
click at [162, 267] on input "Search Form" at bounding box center [409, 266] width 536 height 24
click at [195, 281] on div "kovon iraq flowers" at bounding box center [333, 288] width 385 height 18
type input "kovon iraq flowers"
click at [657, 333] on button "Search" at bounding box center [658, 331] width 75 height 25
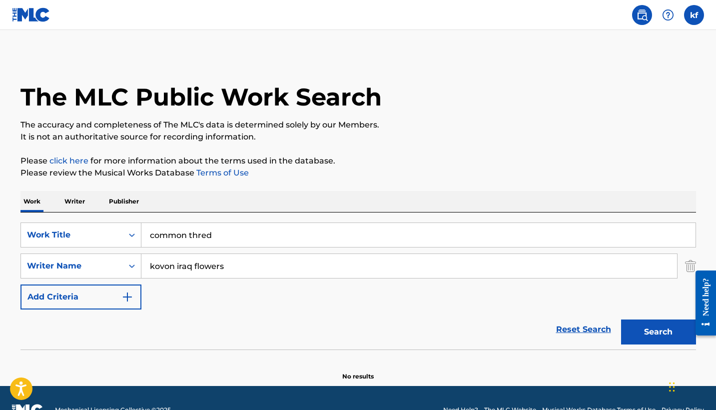
click at [657, 333] on button "Search" at bounding box center [658, 331] width 75 height 25
click at [228, 238] on input "common thred" at bounding box center [418, 235] width 554 height 24
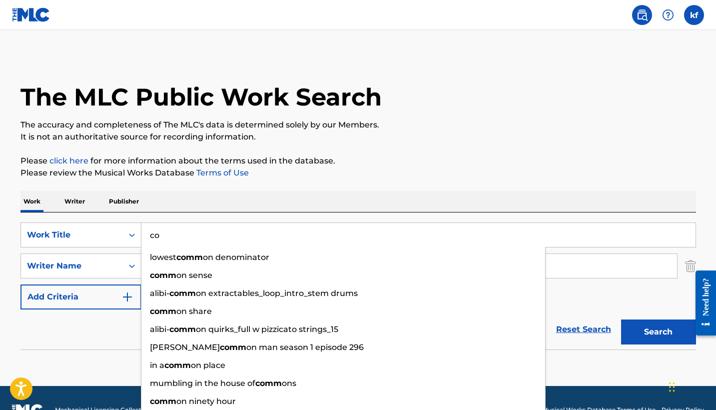
type input "c"
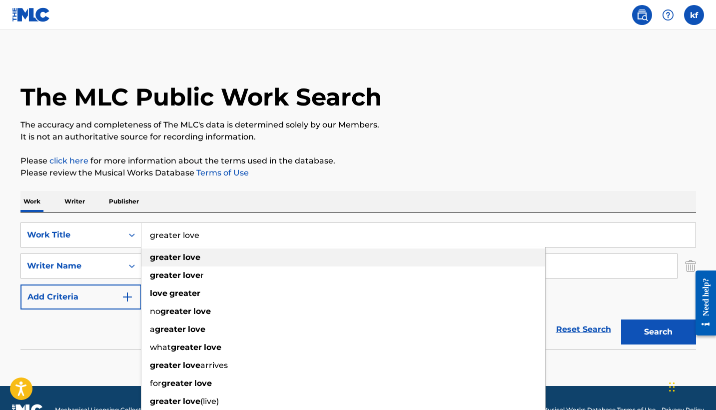
type input "greater love"
click at [201, 262] on div "greater love" at bounding box center [343, 257] width 404 height 18
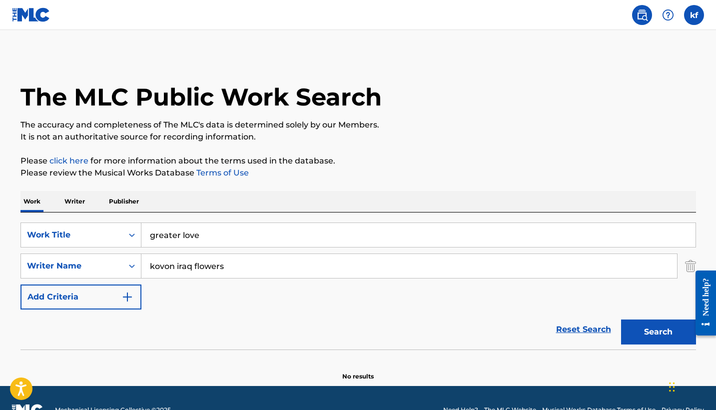
click at [655, 337] on button "Search" at bounding box center [658, 331] width 75 height 25
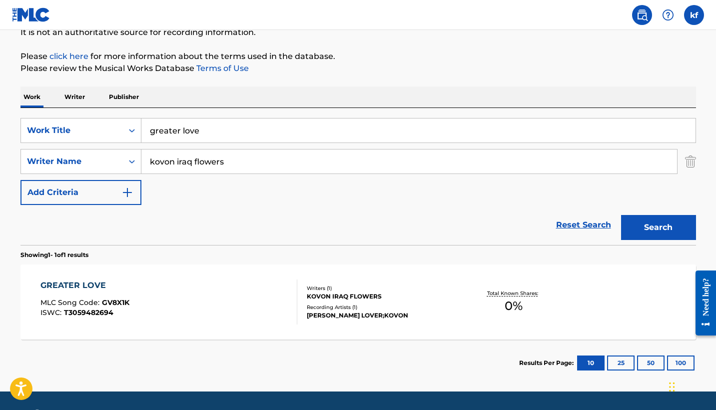
scroll to position [110, 0]
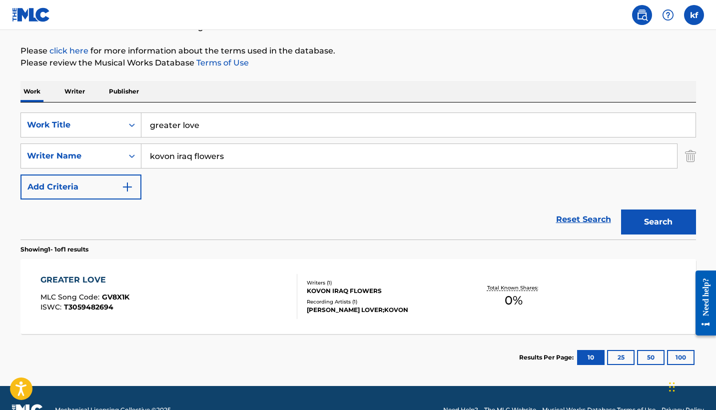
click at [336, 310] on div "[PERSON_NAME] LOVER;KOVON" at bounding box center [382, 309] width 151 height 9
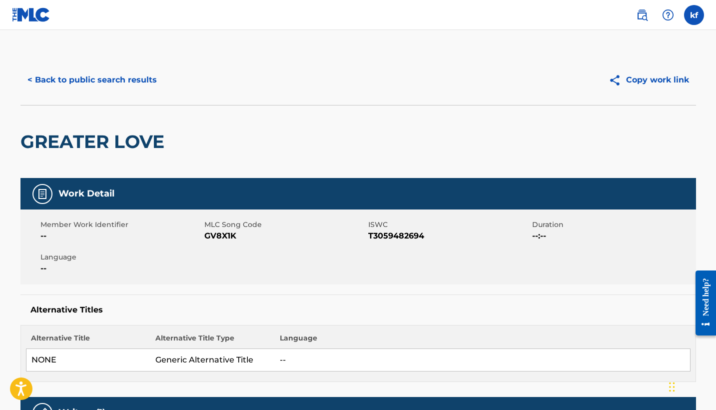
scroll to position [77, 0]
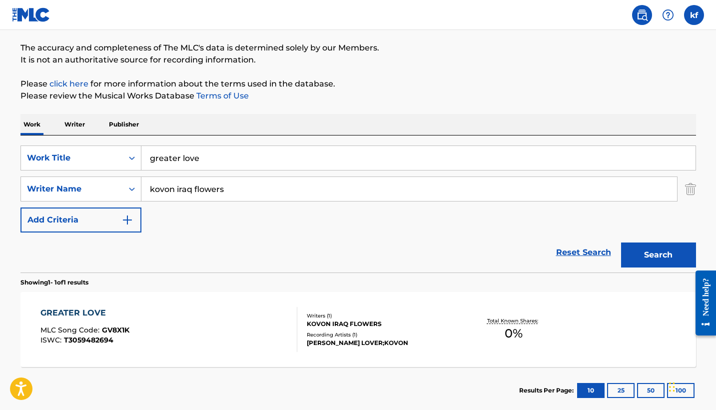
click at [212, 164] on input "greater love" at bounding box center [418, 158] width 554 height 24
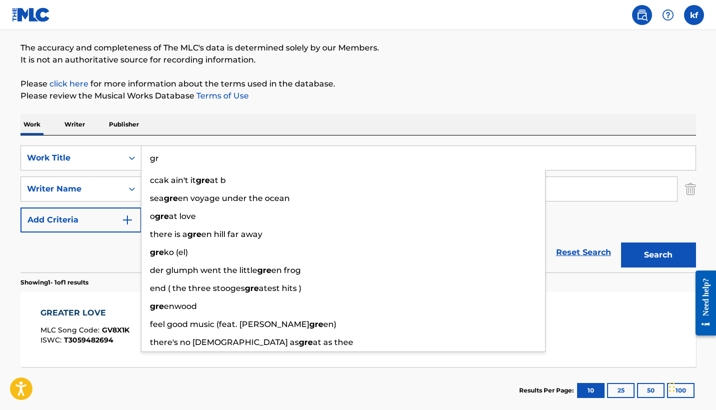
type input "g"
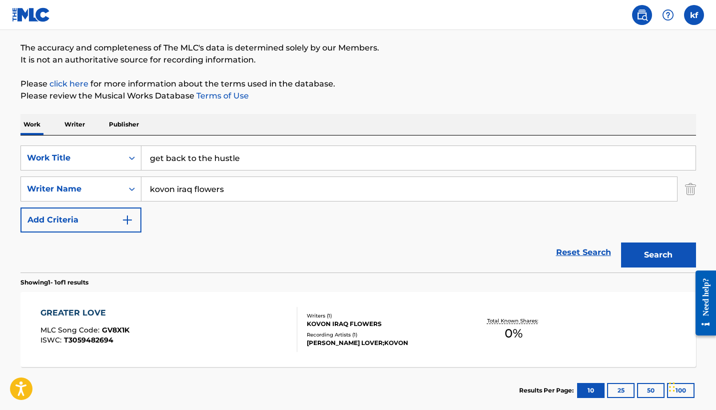
type input "get back to the hustle"
click at [654, 255] on button "Search" at bounding box center [658, 254] width 75 height 25
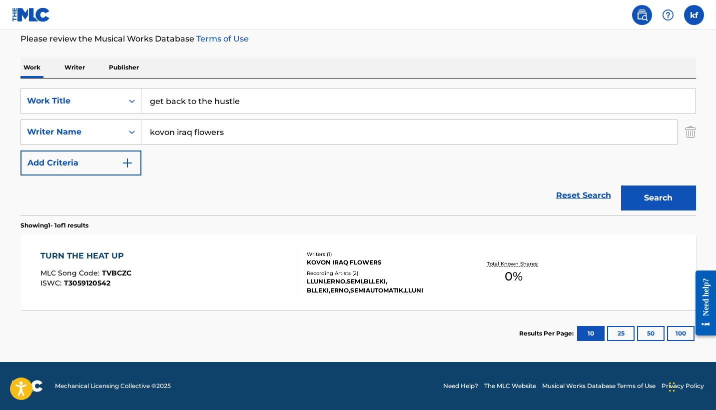
scroll to position [134, 0]
click at [320, 258] on div "KOVON IRAQ FLOWERS" at bounding box center [382, 262] width 151 height 9
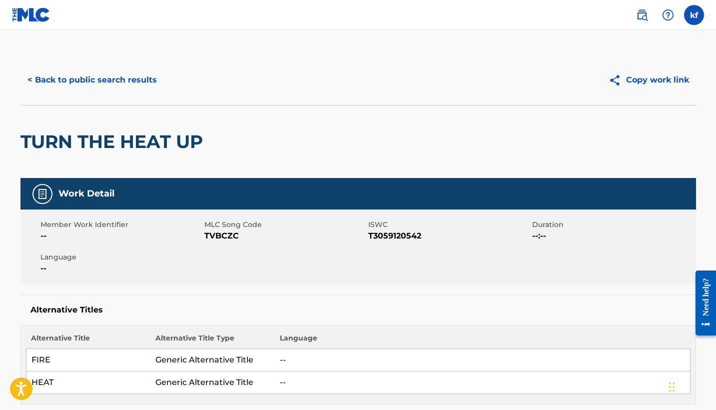
scroll to position [77, 0]
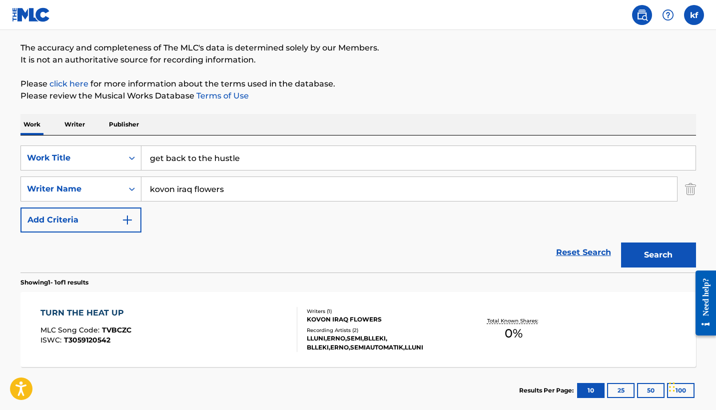
click at [279, 158] on input "get back to the hustle" at bounding box center [418, 158] width 554 height 24
type input "g"
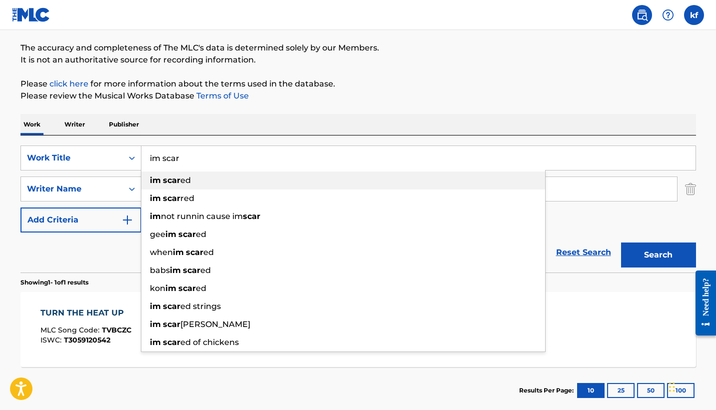
click at [198, 179] on div "im scar ed" at bounding box center [343, 180] width 404 height 18
type input "im scared"
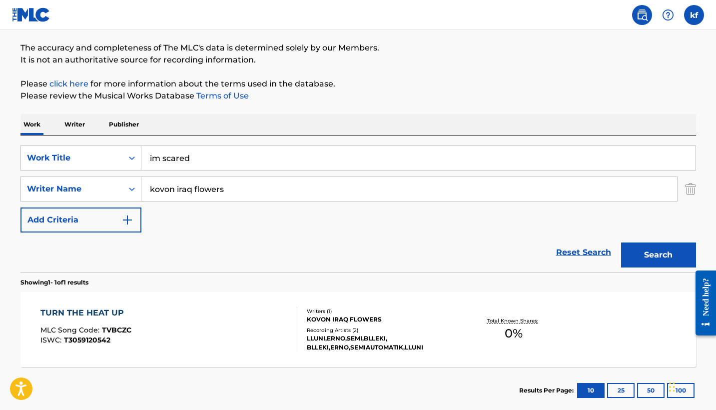
click at [108, 312] on div "TURN THE HEAT UP" at bounding box center [85, 313] width 91 height 12
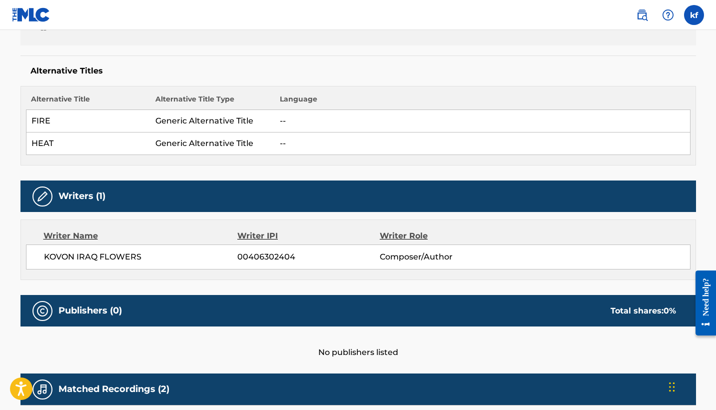
scroll to position [240, 0]
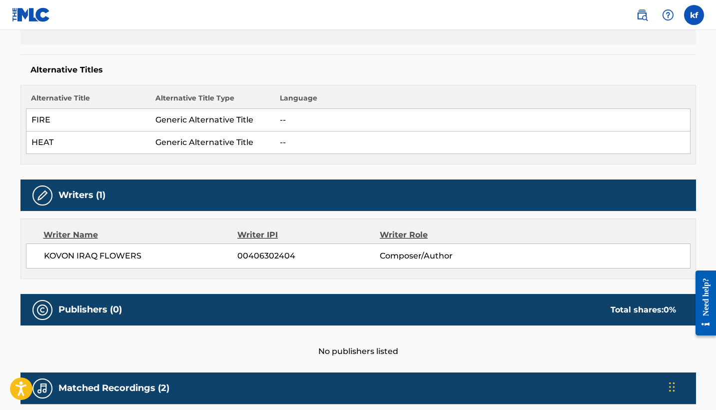
click at [260, 238] on div "Writer IPI" at bounding box center [308, 235] width 142 height 12
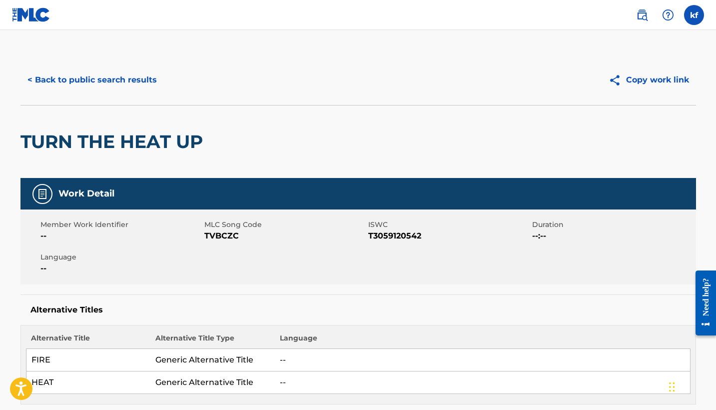
scroll to position [0, 0]
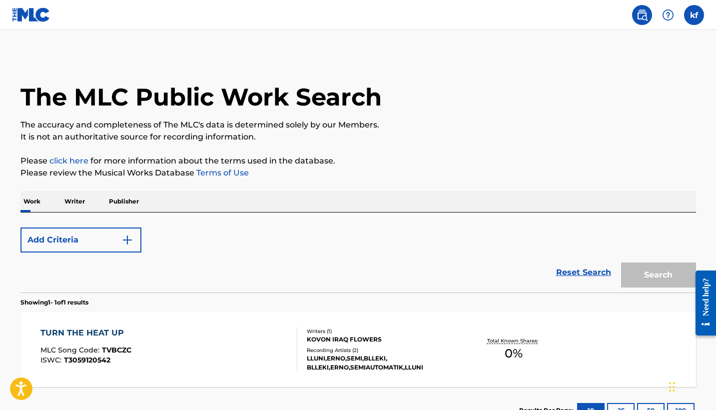
scroll to position [77, 0]
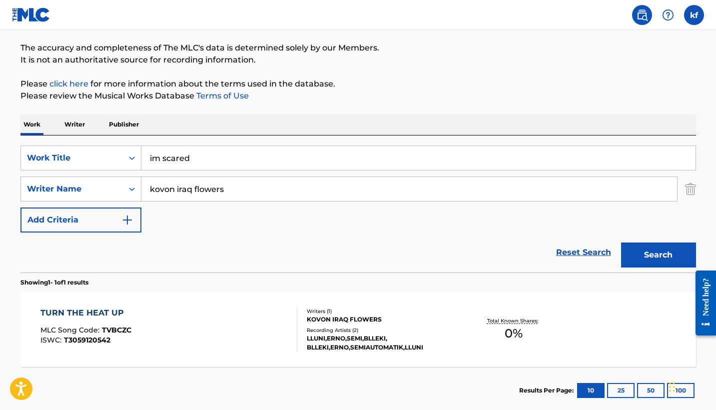
click at [213, 161] on input "im scared" at bounding box center [418, 158] width 554 height 24
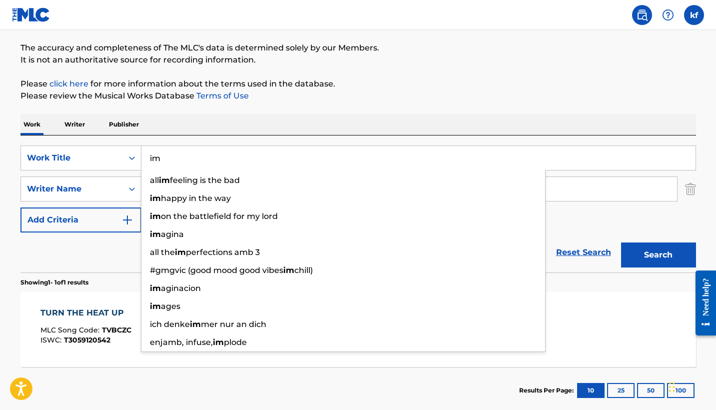
type input "i"
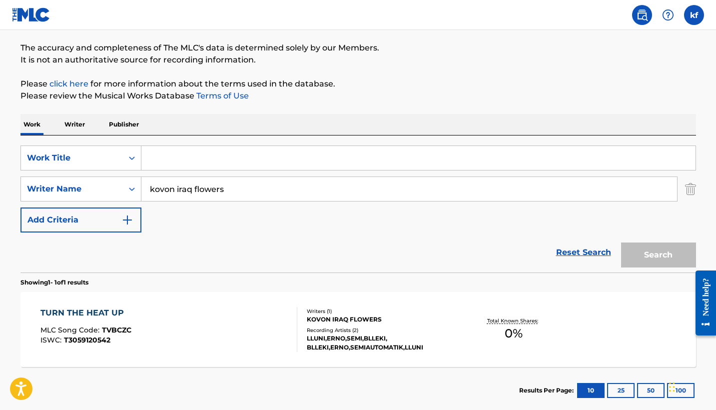
click at [76, 126] on p "Writer" at bounding box center [74, 124] width 26 height 21
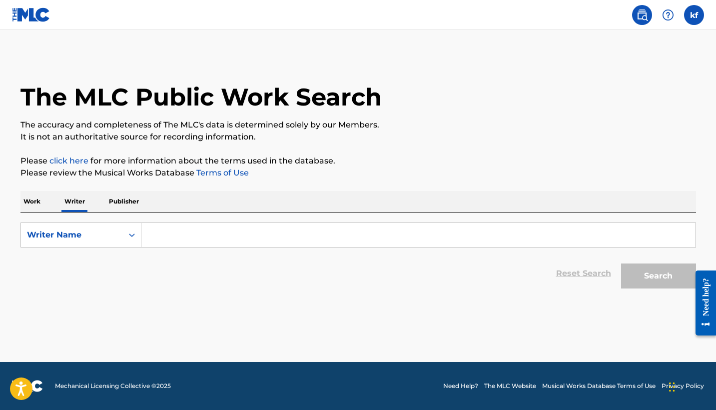
click at [154, 236] on input "Search Form" at bounding box center [418, 235] width 554 height 24
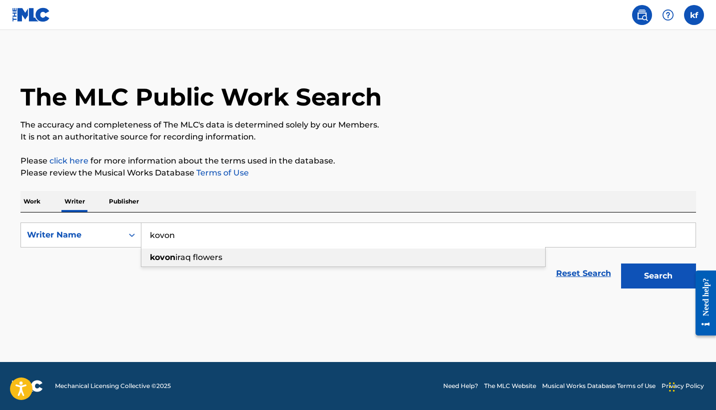
click at [167, 258] on strong "kovon" at bounding box center [162, 256] width 25 height 9
type input "kovon iraq flowers"
click at [662, 277] on button "Search" at bounding box center [658, 275] width 75 height 25
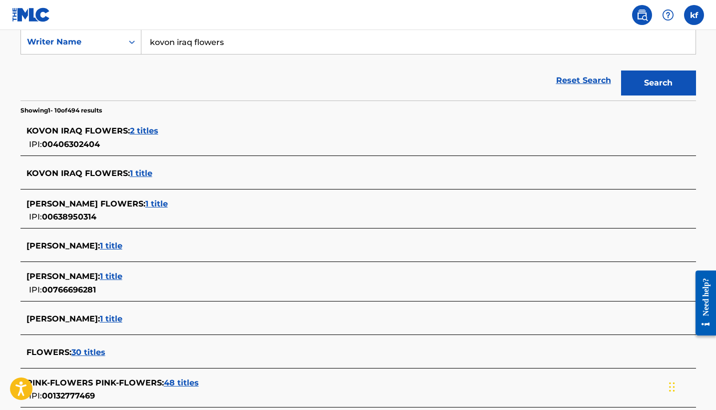
scroll to position [190, 0]
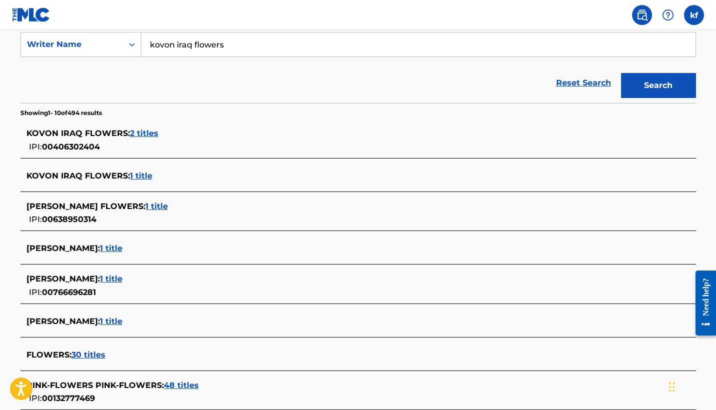
click at [148, 133] on span "2 titles" at bounding box center [144, 132] width 28 height 9
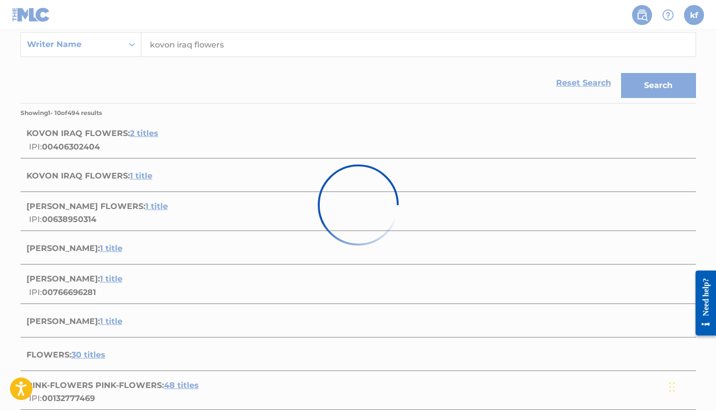
scroll to position [181, 0]
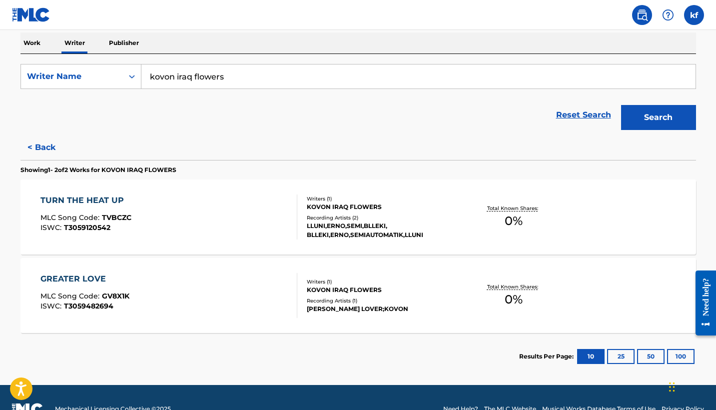
scroll to position [168, 0]
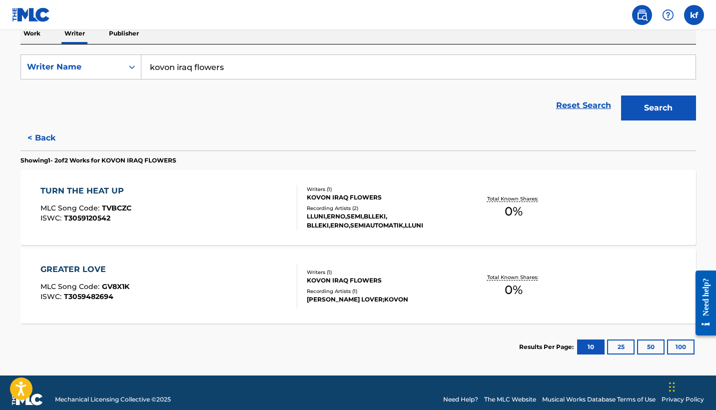
click at [45, 138] on button "< Back" at bounding box center [50, 137] width 60 height 25
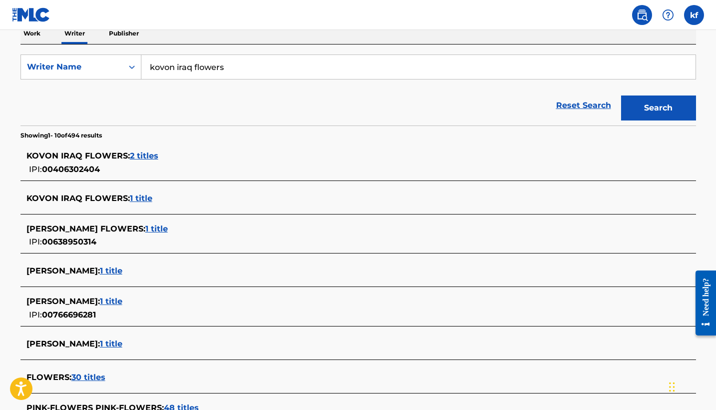
click at [140, 200] on span "1 title" at bounding box center [141, 197] width 22 height 9
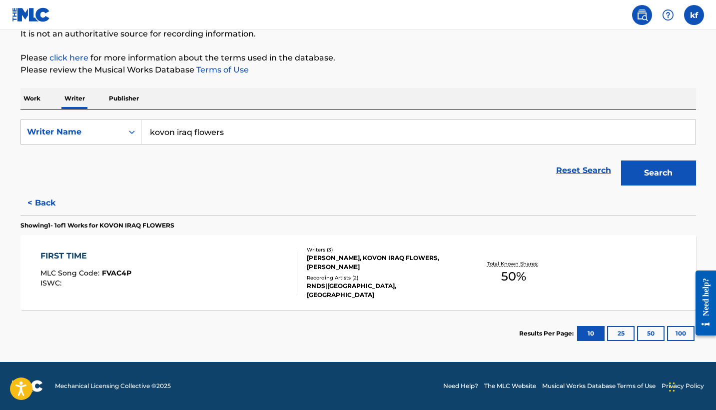
scroll to position [103, 0]
click at [338, 268] on div "[PERSON_NAME], KOVON IRAQ FLOWERS, [PERSON_NAME]" at bounding box center [382, 262] width 151 height 18
click at [622, 333] on button "25" at bounding box center [620, 333] width 27 height 15
click at [653, 328] on button "50" at bounding box center [650, 333] width 27 height 15
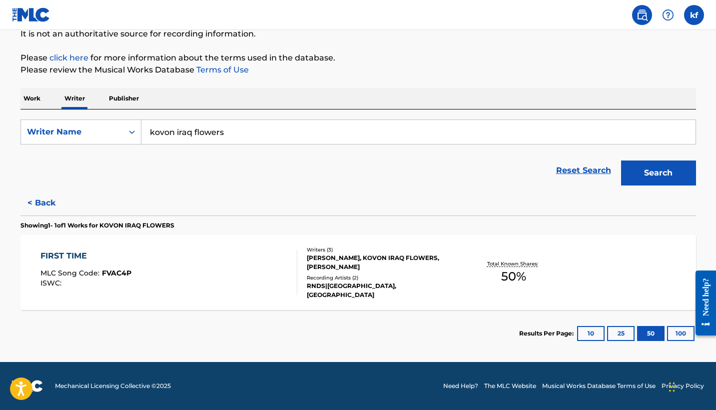
click at [676, 332] on button "100" at bounding box center [680, 333] width 27 height 15
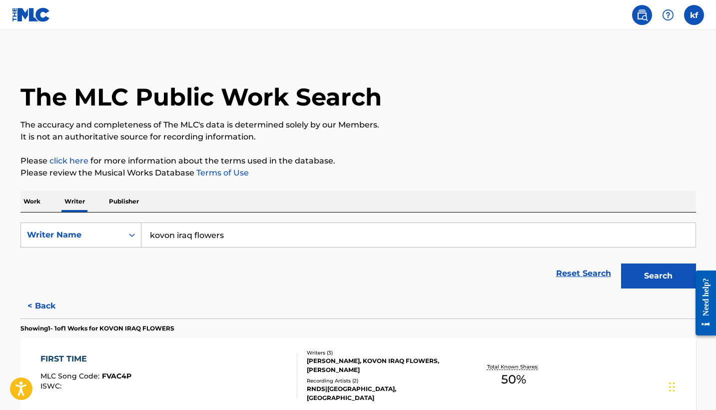
scroll to position [0, 0]
click at [121, 199] on p "Publisher" at bounding box center [124, 201] width 36 height 21
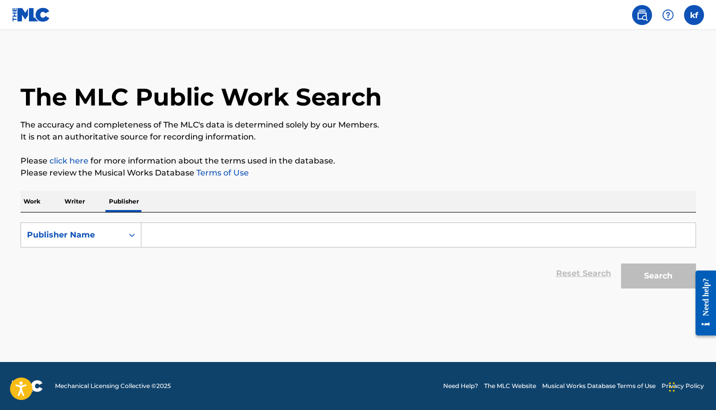
click at [164, 237] on input "Search Form" at bounding box center [418, 235] width 554 height 24
type input "kovon iraq flowers"
click at [662, 278] on button "Search" at bounding box center [658, 275] width 75 height 25
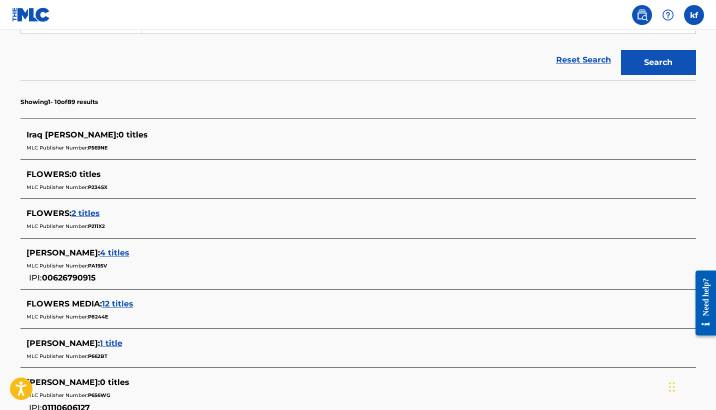
scroll to position [199, 0]
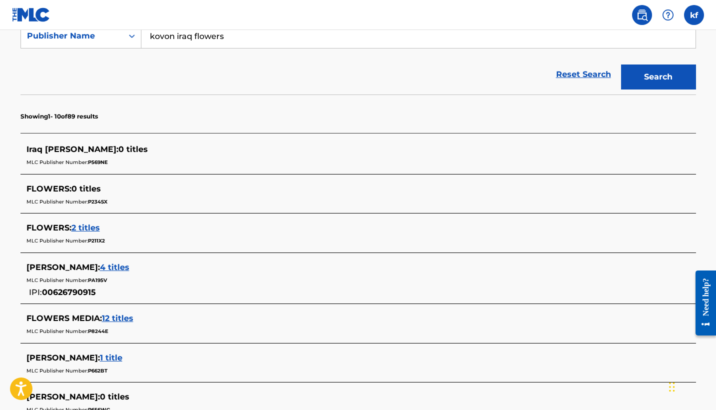
click at [86, 225] on span "2 titles" at bounding box center [85, 227] width 28 height 9
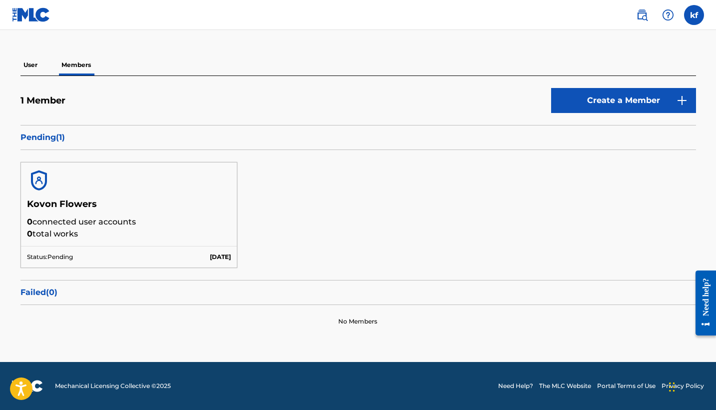
scroll to position [68, 0]
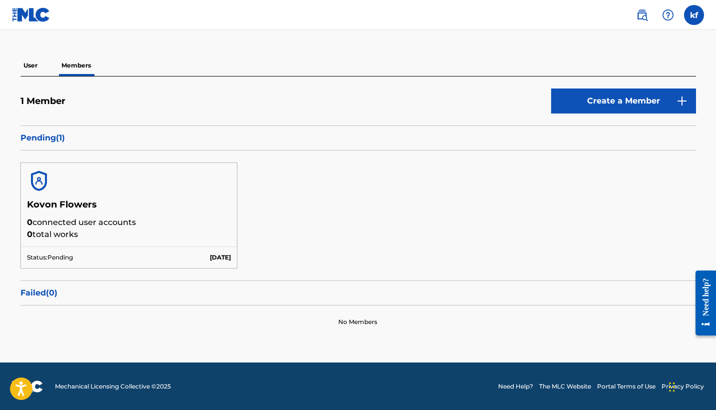
click at [390, 307] on div "No Members" at bounding box center [358, 321] width 676 height 33
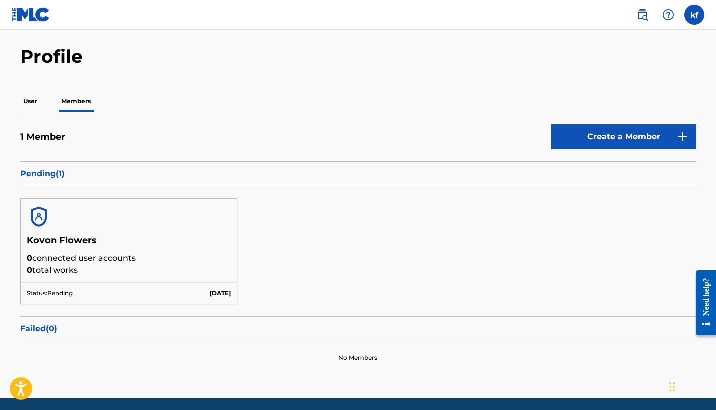
scroll to position [16, 0]
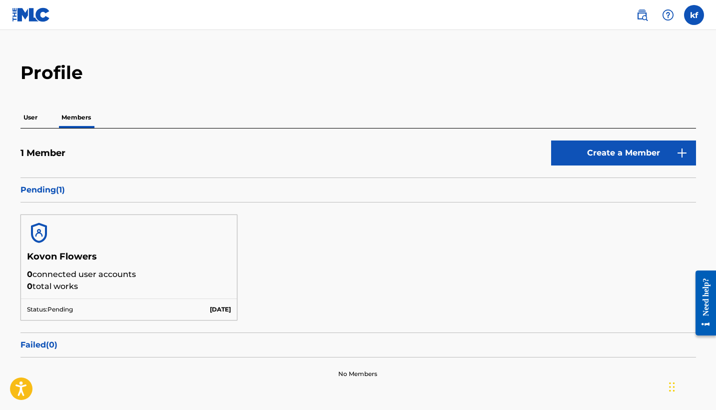
click at [32, 22] on link at bounding box center [31, 14] width 38 height 29
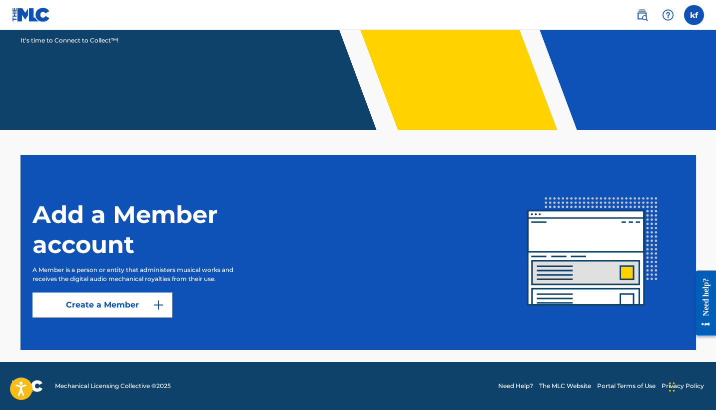
scroll to position [163, 0]
